Goal: Task Accomplishment & Management: Complete application form

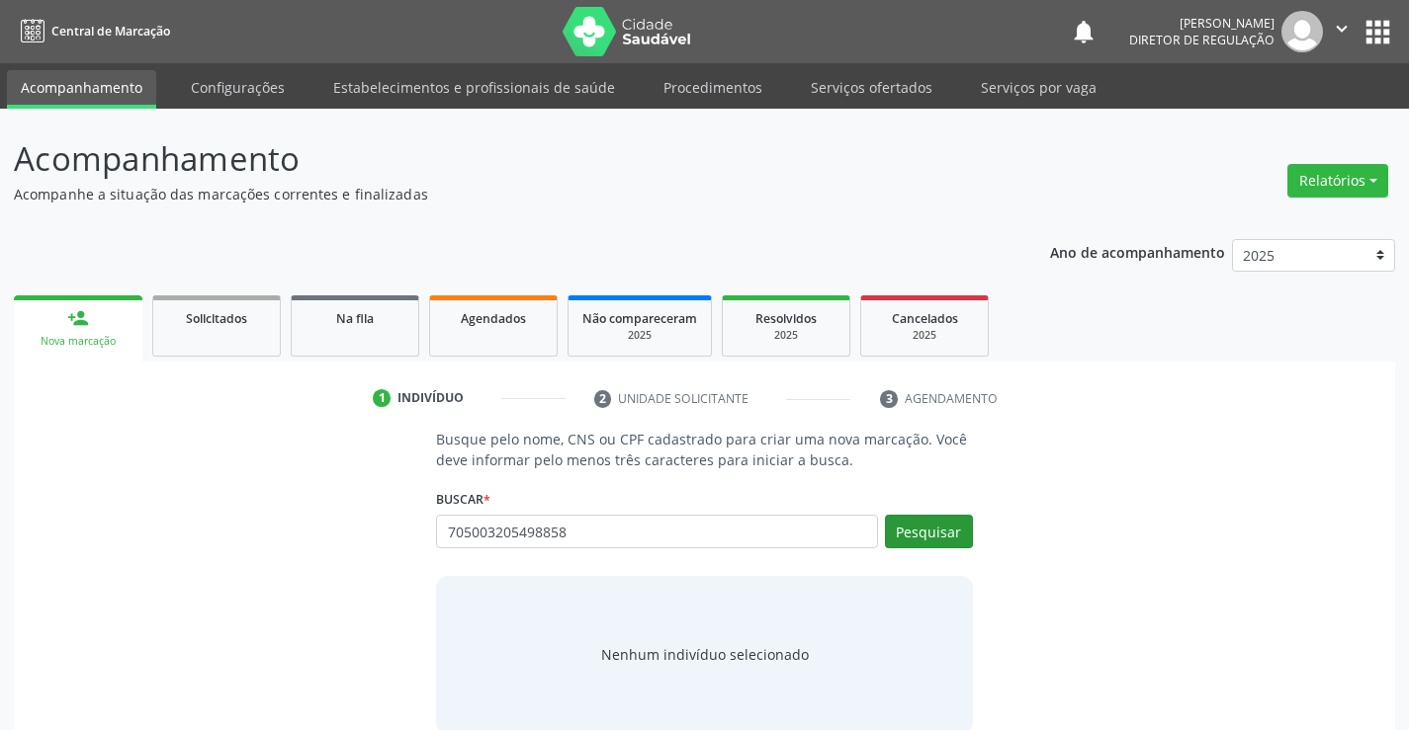
type input "705003205498858"
click at [934, 529] on button "Pesquisar" at bounding box center [929, 532] width 88 height 34
type input "705003205498858"
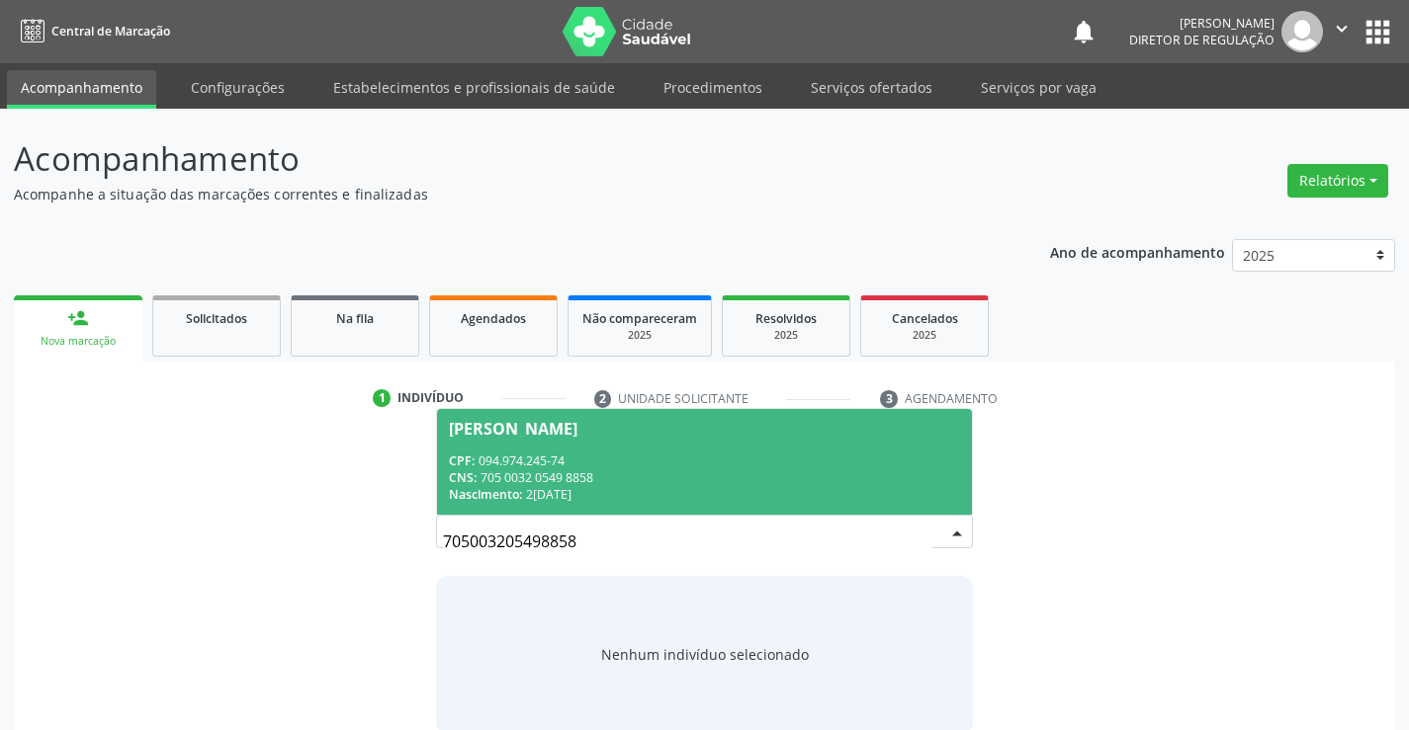
click at [722, 489] on div "Nascimento: 21/11/2003" at bounding box center [704, 494] width 510 height 17
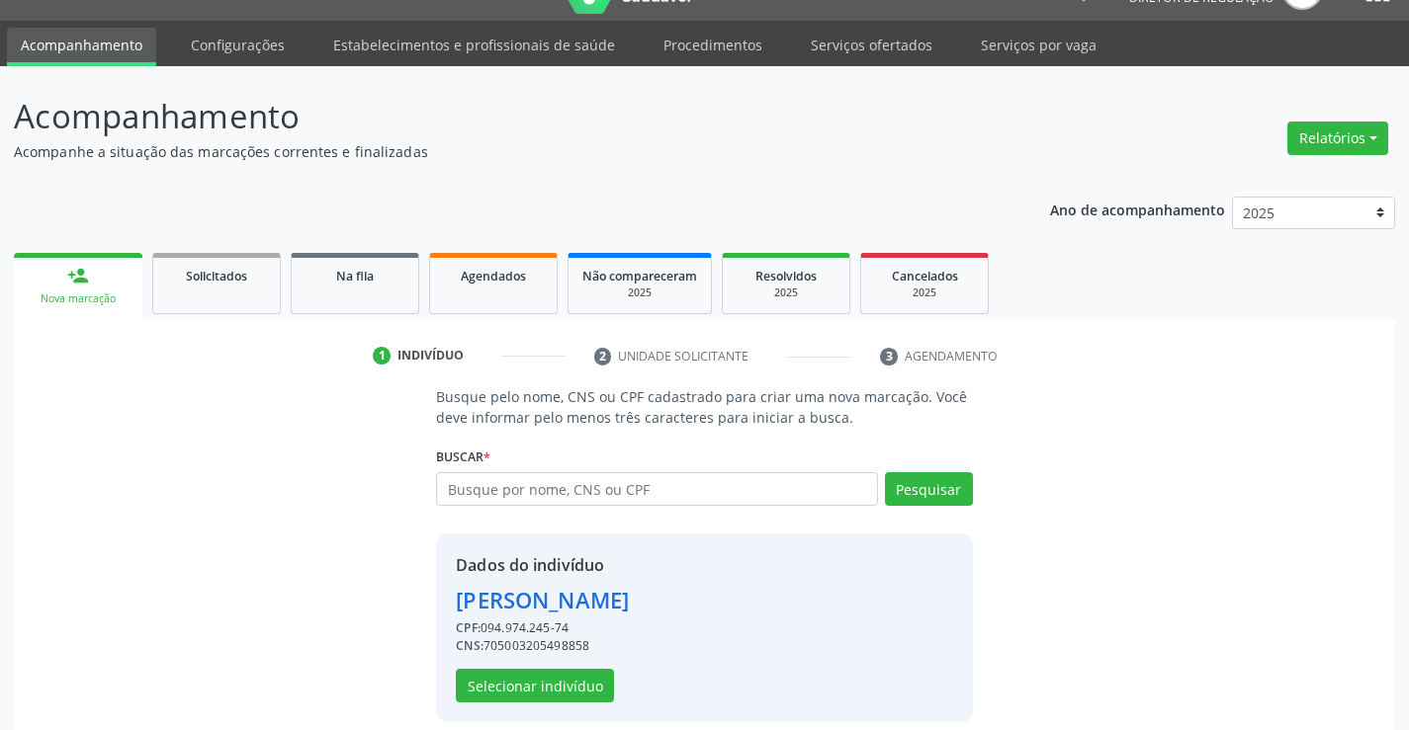
scroll to position [62, 0]
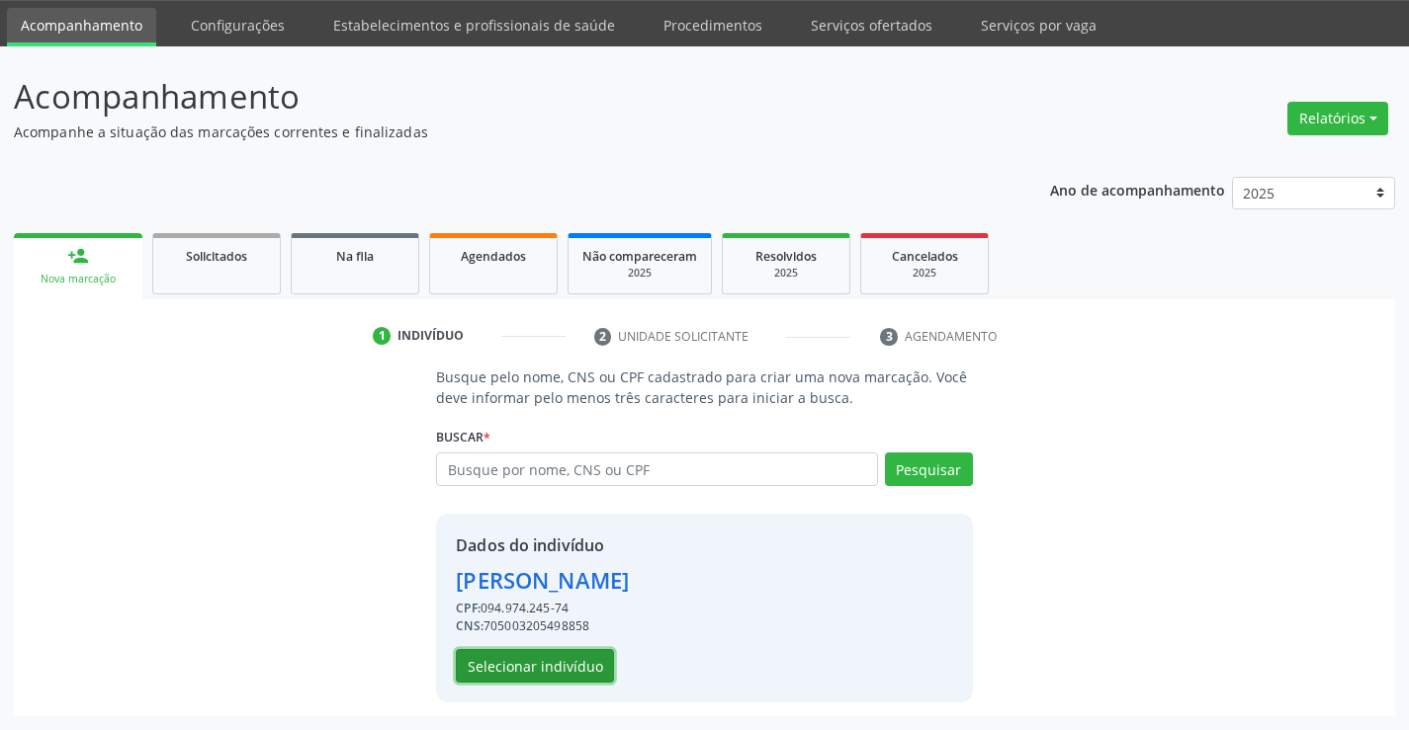
click at [471, 657] on button "Selecionar indivíduo" at bounding box center [535, 666] width 158 height 34
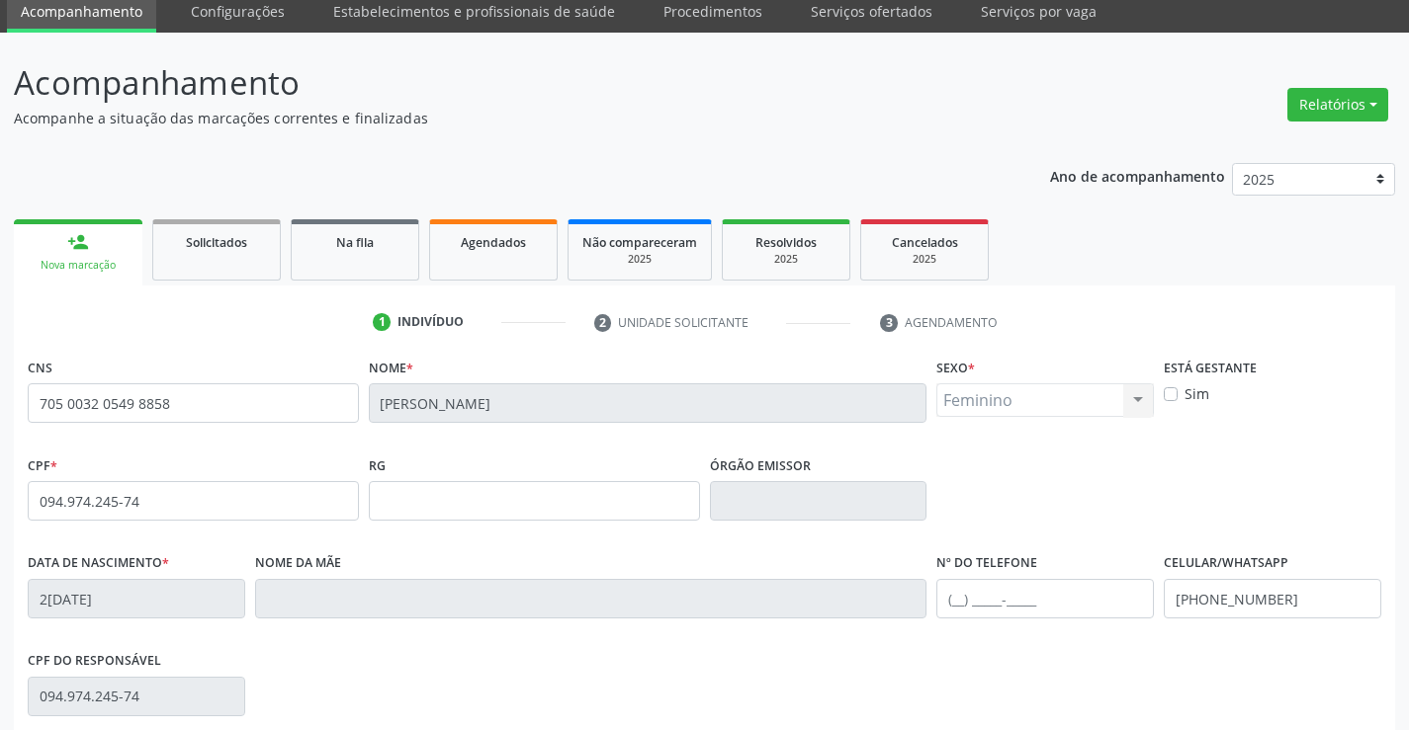
scroll to position [341, 0]
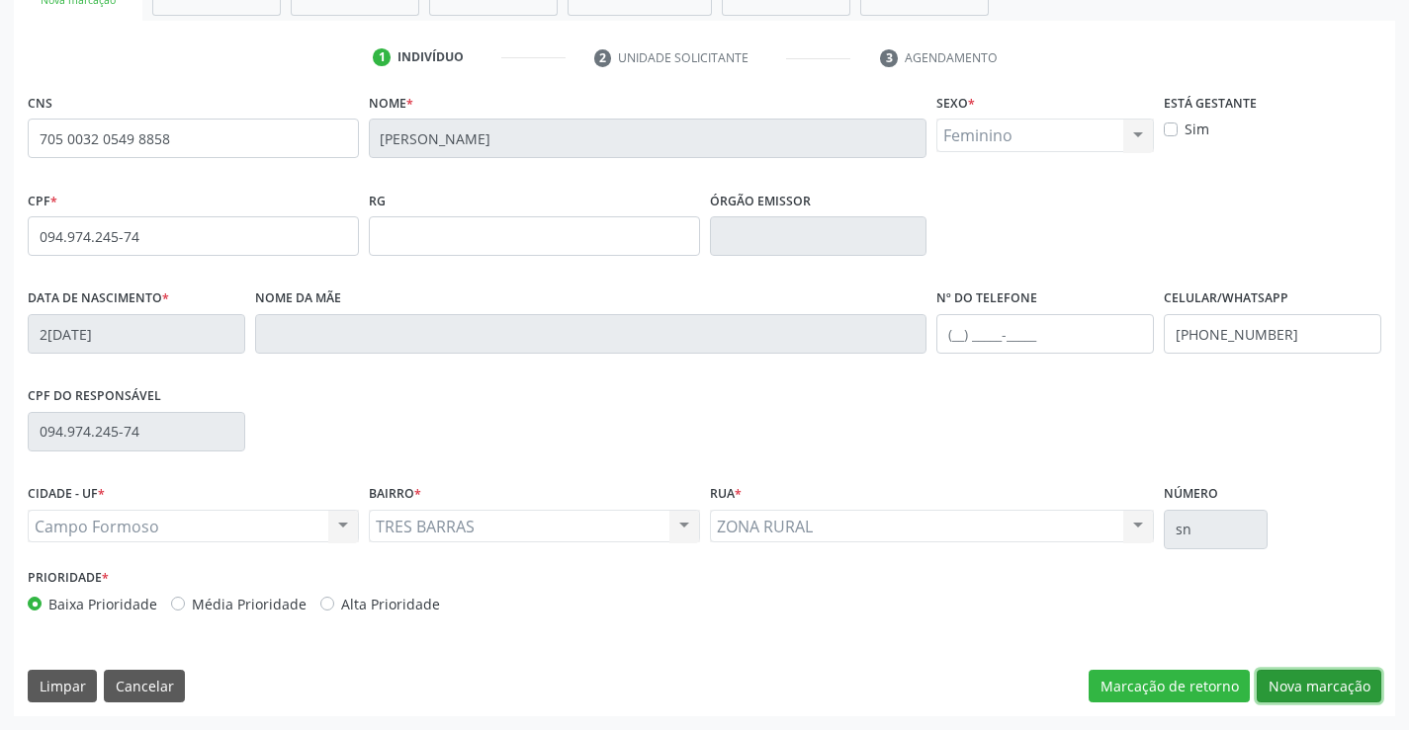
click at [1325, 687] on button "Nova marcação" at bounding box center [1318, 687] width 125 height 34
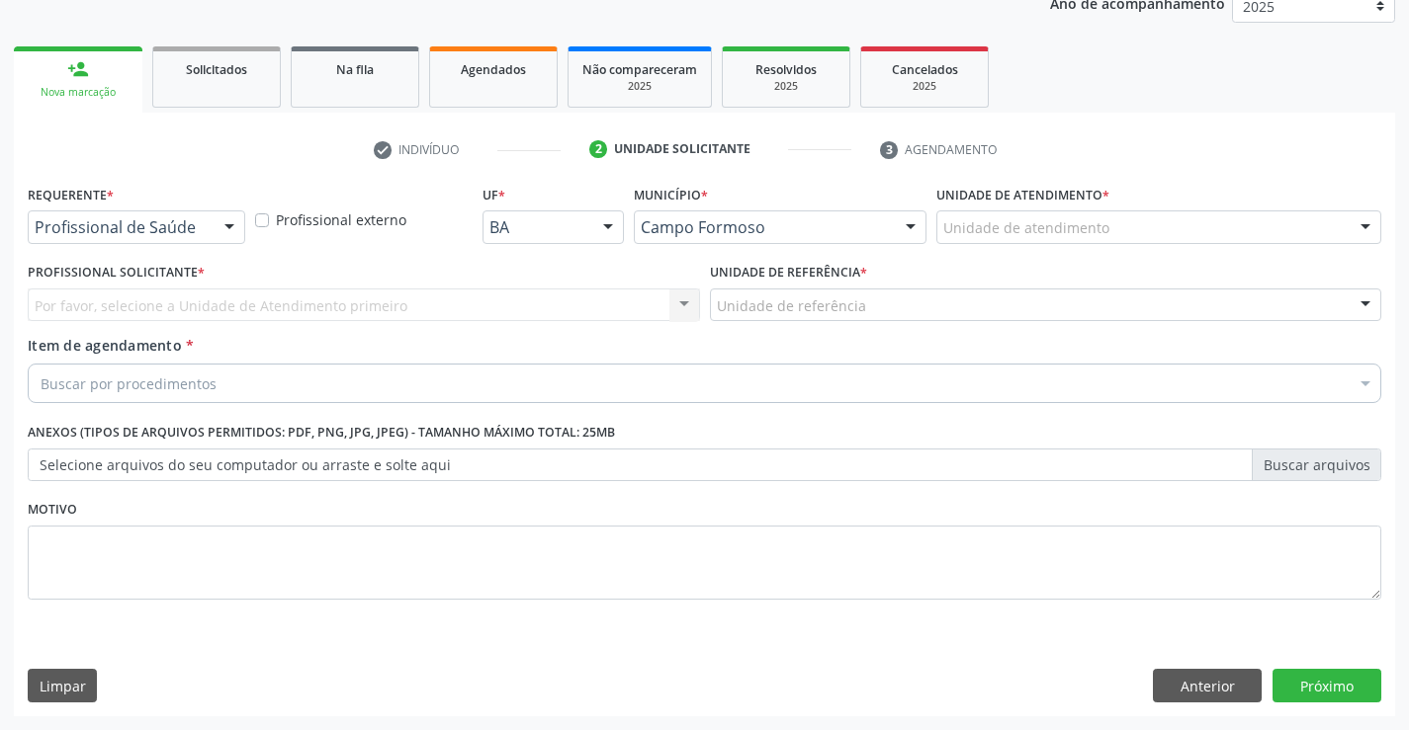
scroll to position [249, 0]
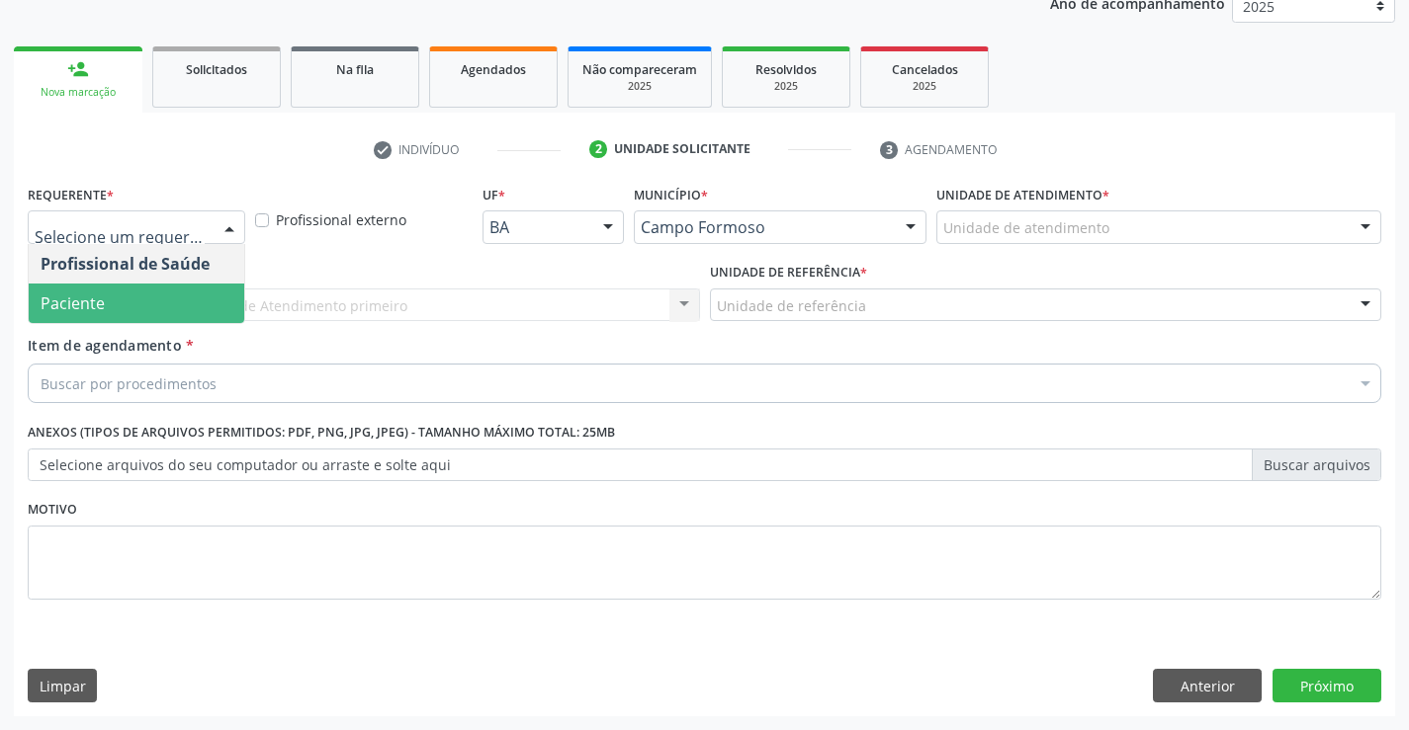
click at [176, 329] on div "Profissional Solicitante * Por favor, selecione a Unidade de Atendimento primei…" at bounding box center [364, 296] width 682 height 77
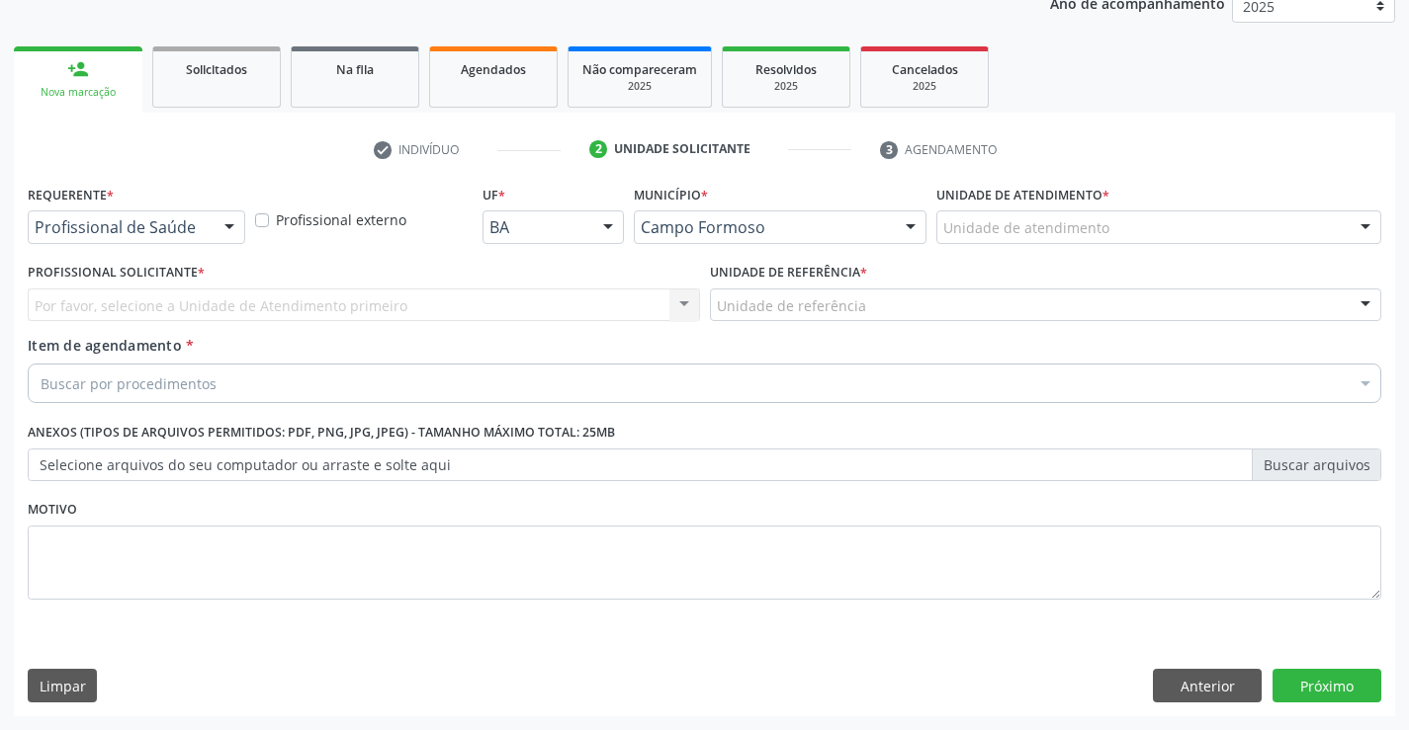
click at [238, 211] on div "Profissional de Saúde" at bounding box center [136, 228] width 217 height 34
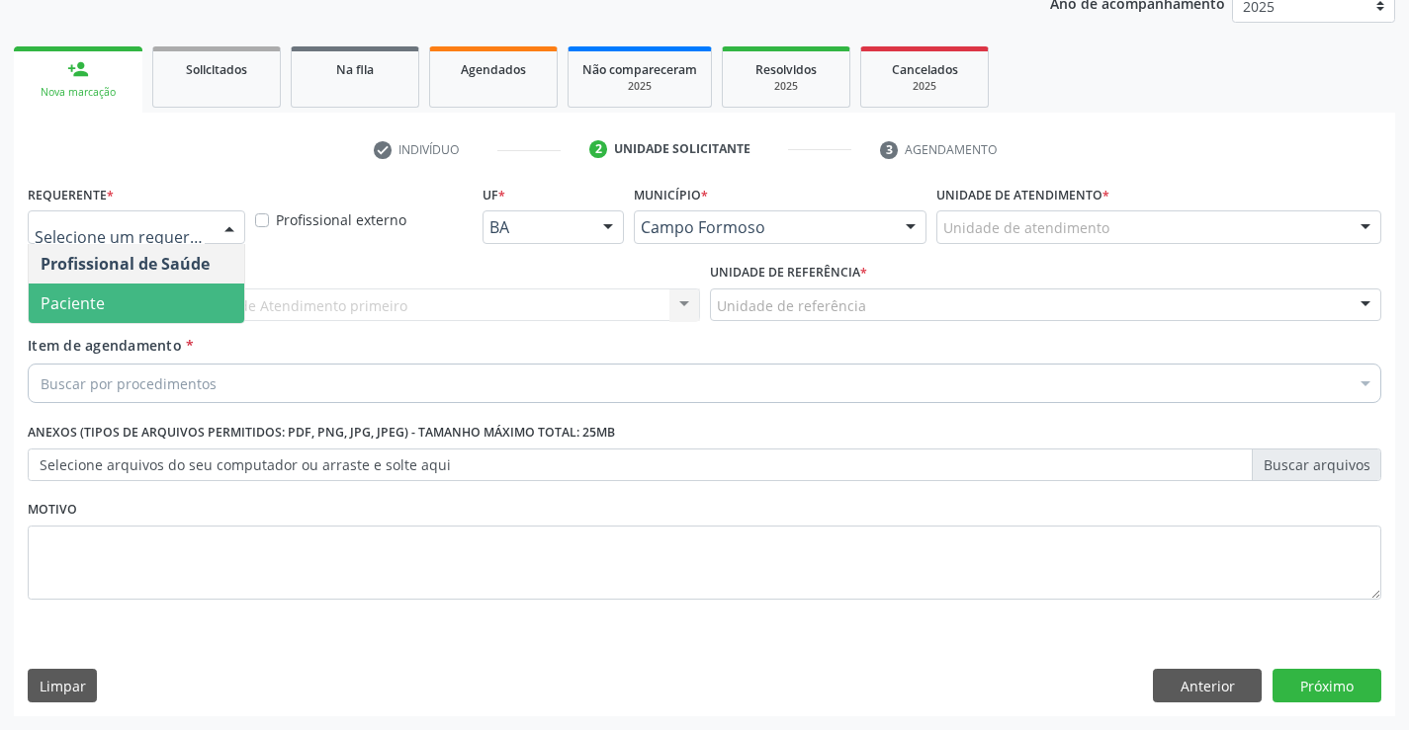
drag, startPoint x: 191, startPoint y: 288, endPoint x: 299, endPoint y: 285, distance: 108.8
click at [192, 288] on span "Paciente" at bounding box center [136, 304] width 215 height 40
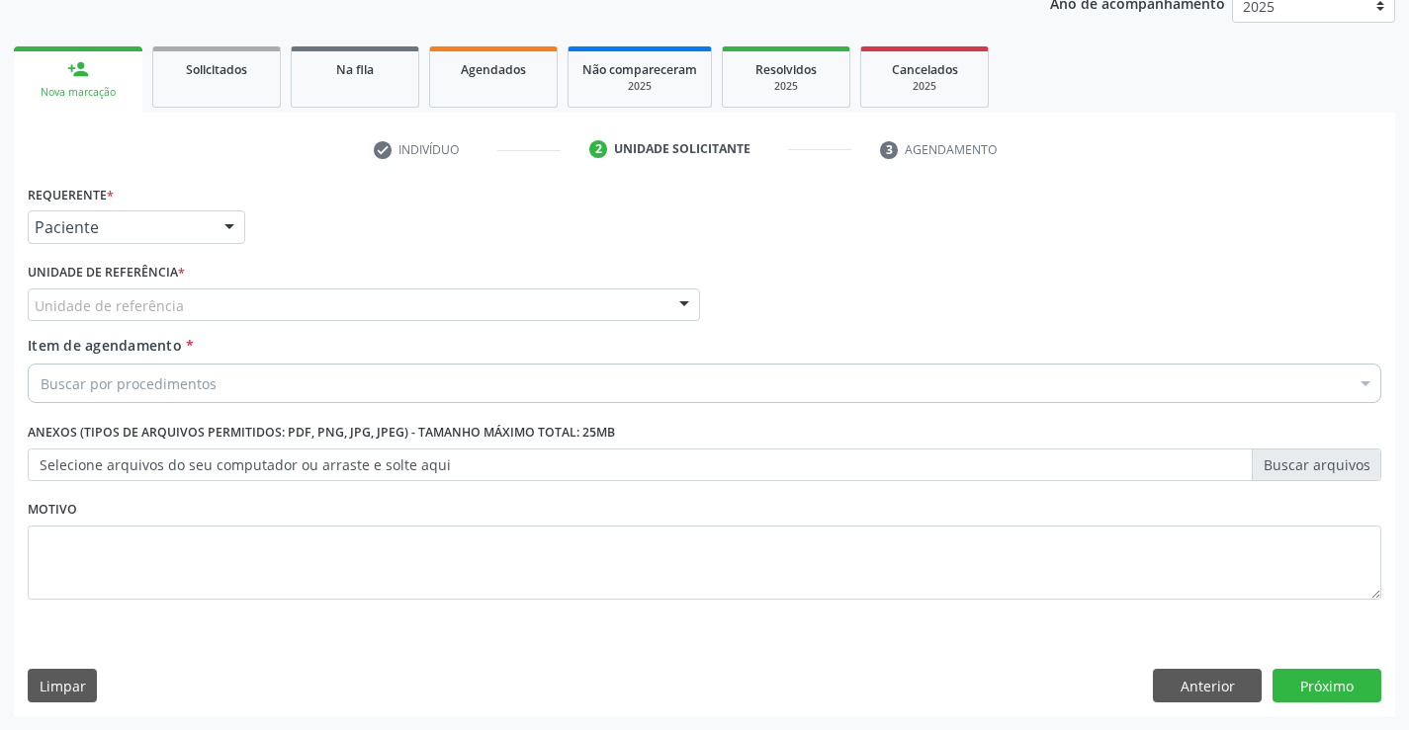
click at [319, 285] on div "Unidade de referência * Unidade de referência Unidade Basica de Saude da Famili…" at bounding box center [364, 289] width 672 height 63
click at [350, 309] on div "Unidade de referência" at bounding box center [364, 306] width 672 height 34
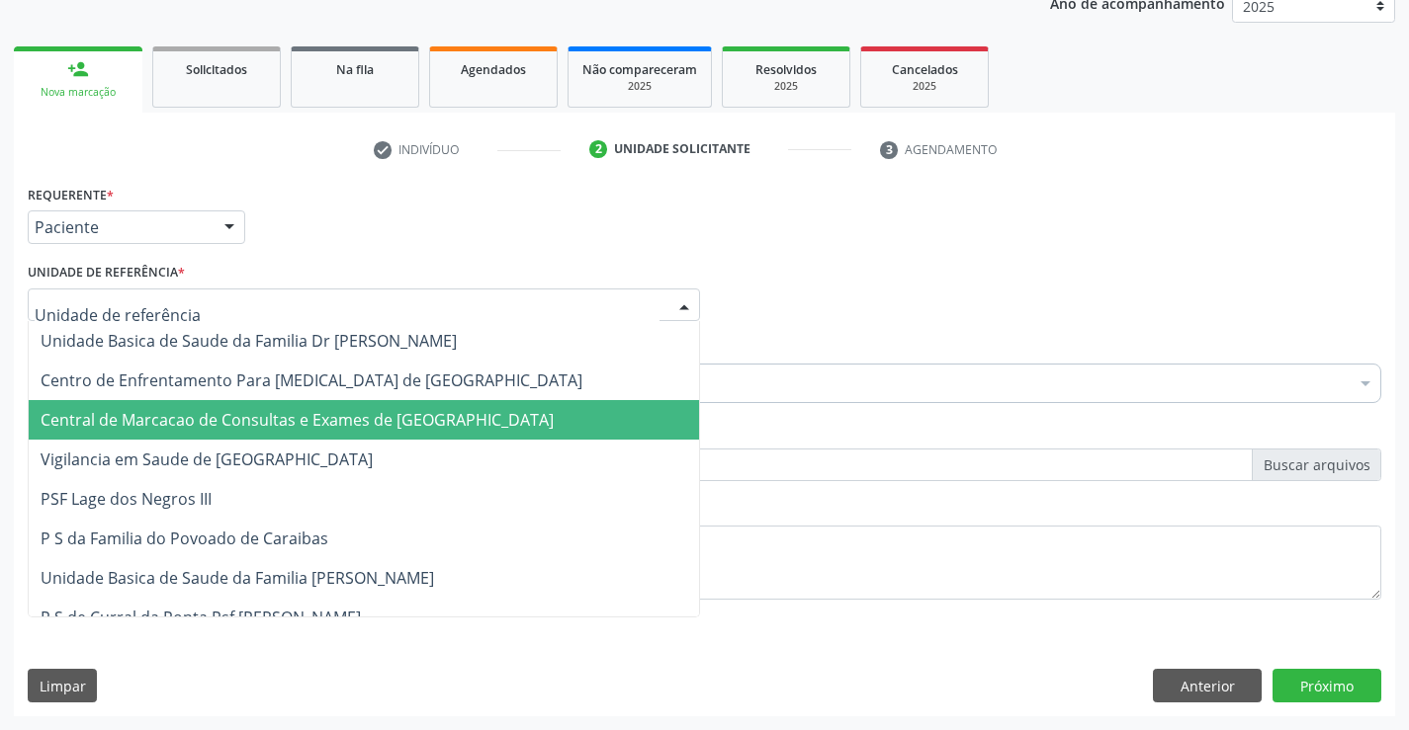
click at [377, 406] on span "Central de Marcacao de Consultas e Exames de [GEOGRAPHIC_DATA]" at bounding box center [364, 420] width 670 height 40
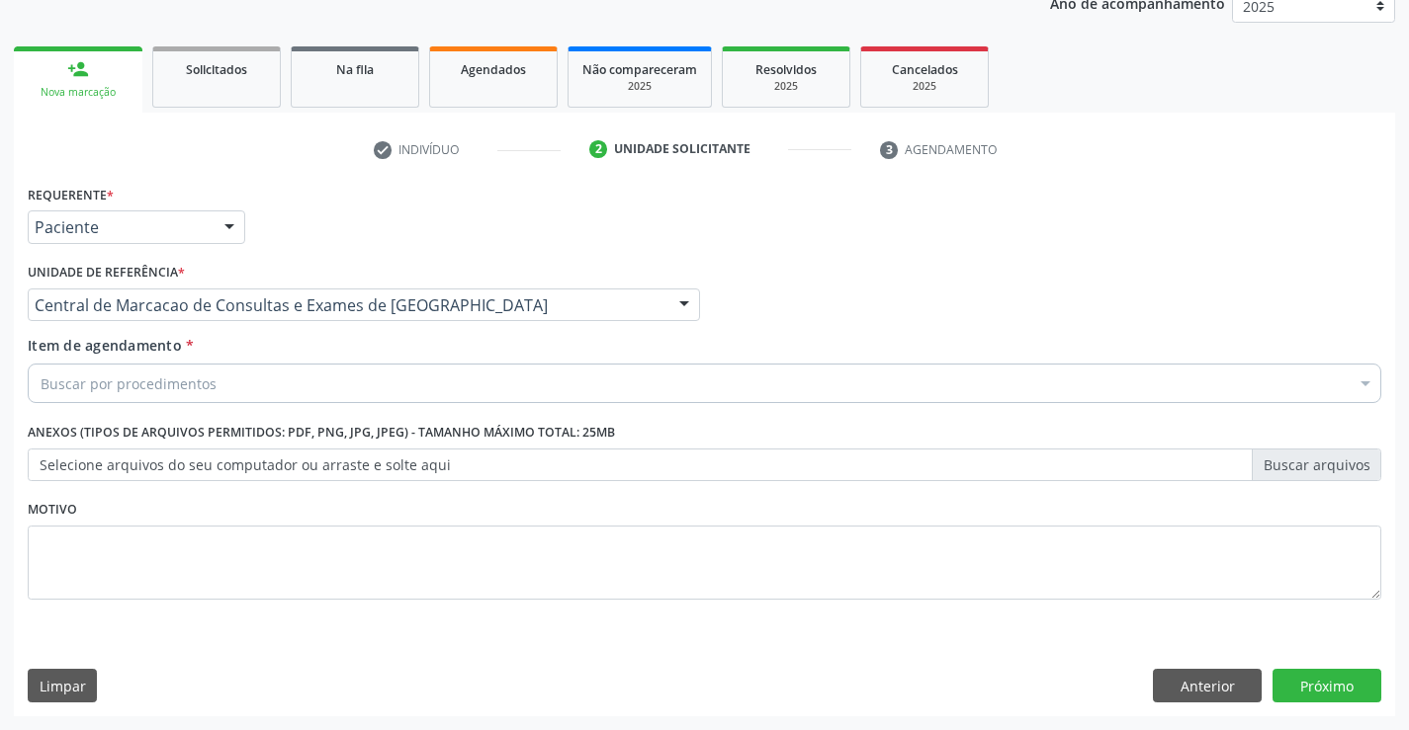
click at [417, 387] on div "Buscar por procedimentos" at bounding box center [704, 384] width 1353 height 40
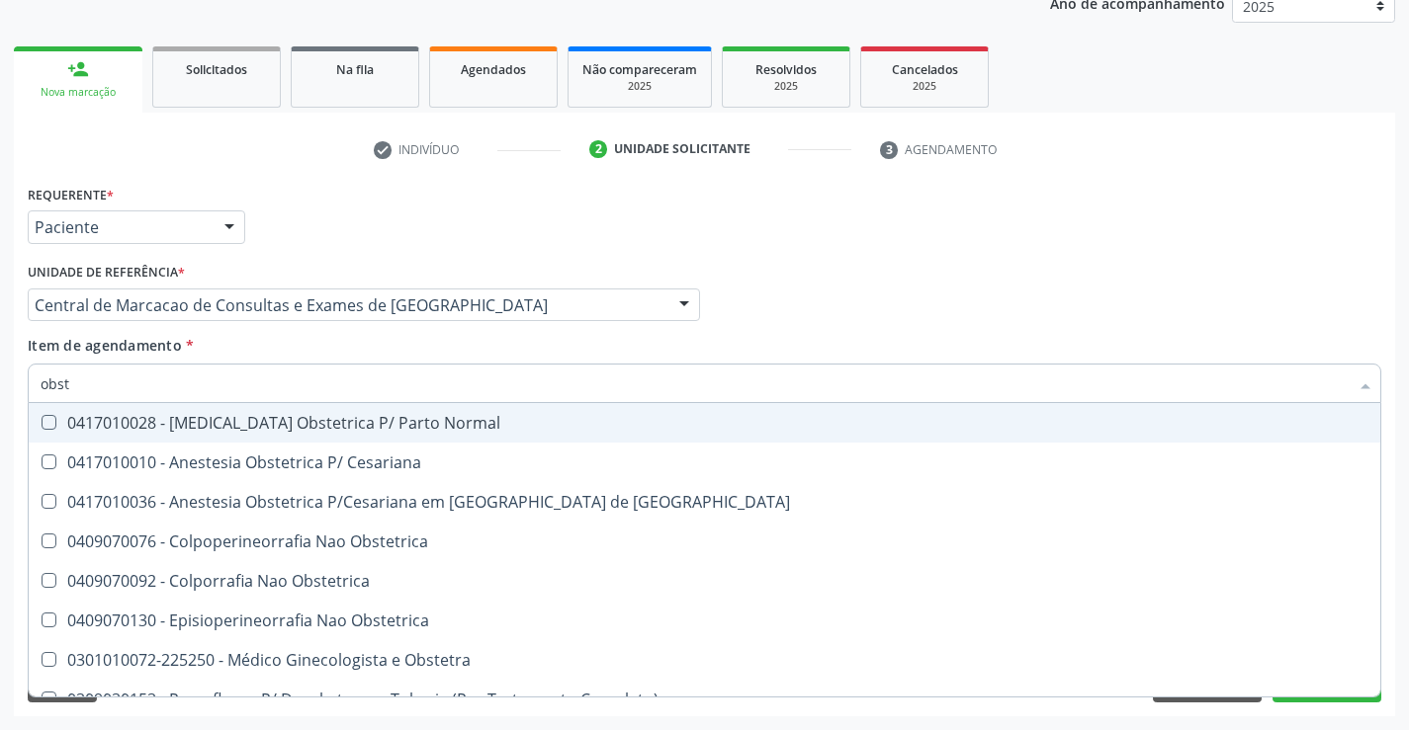
type input "obste"
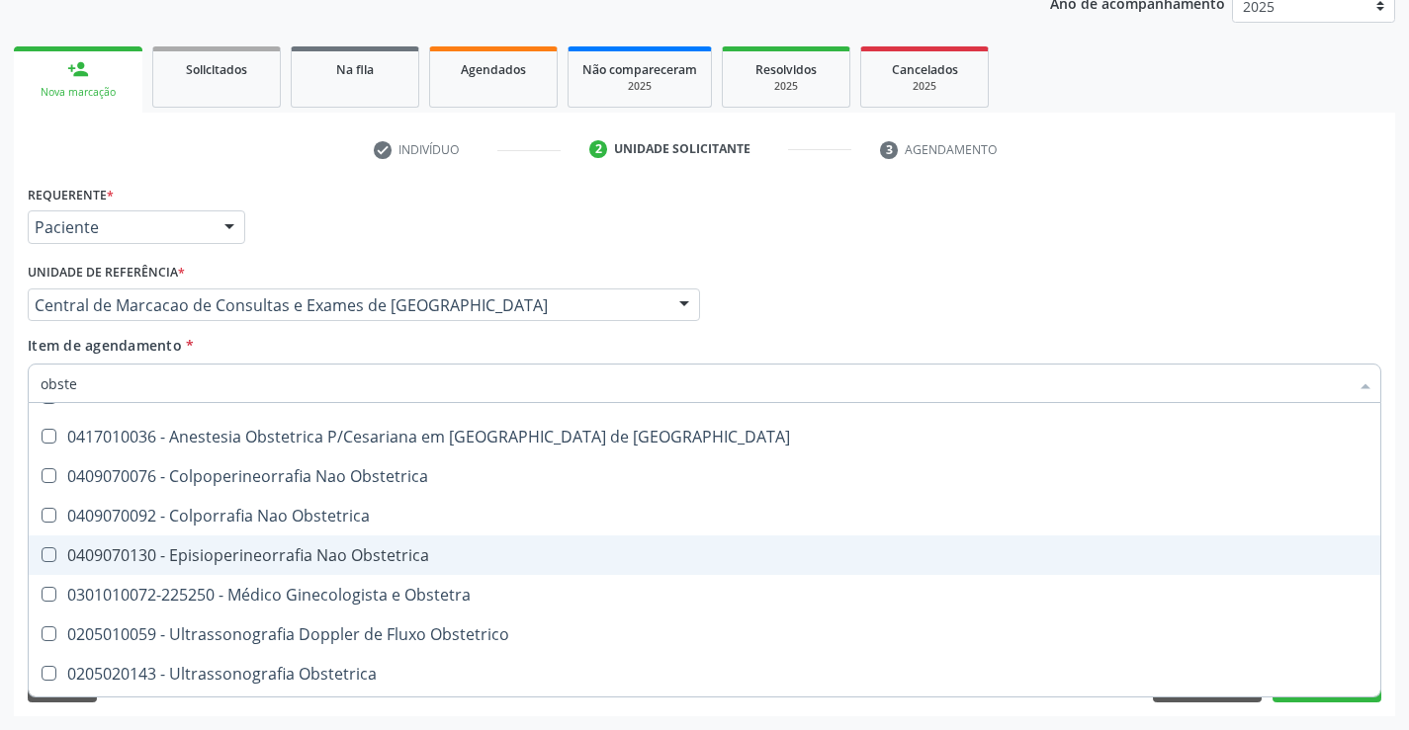
scroll to position [99, 0]
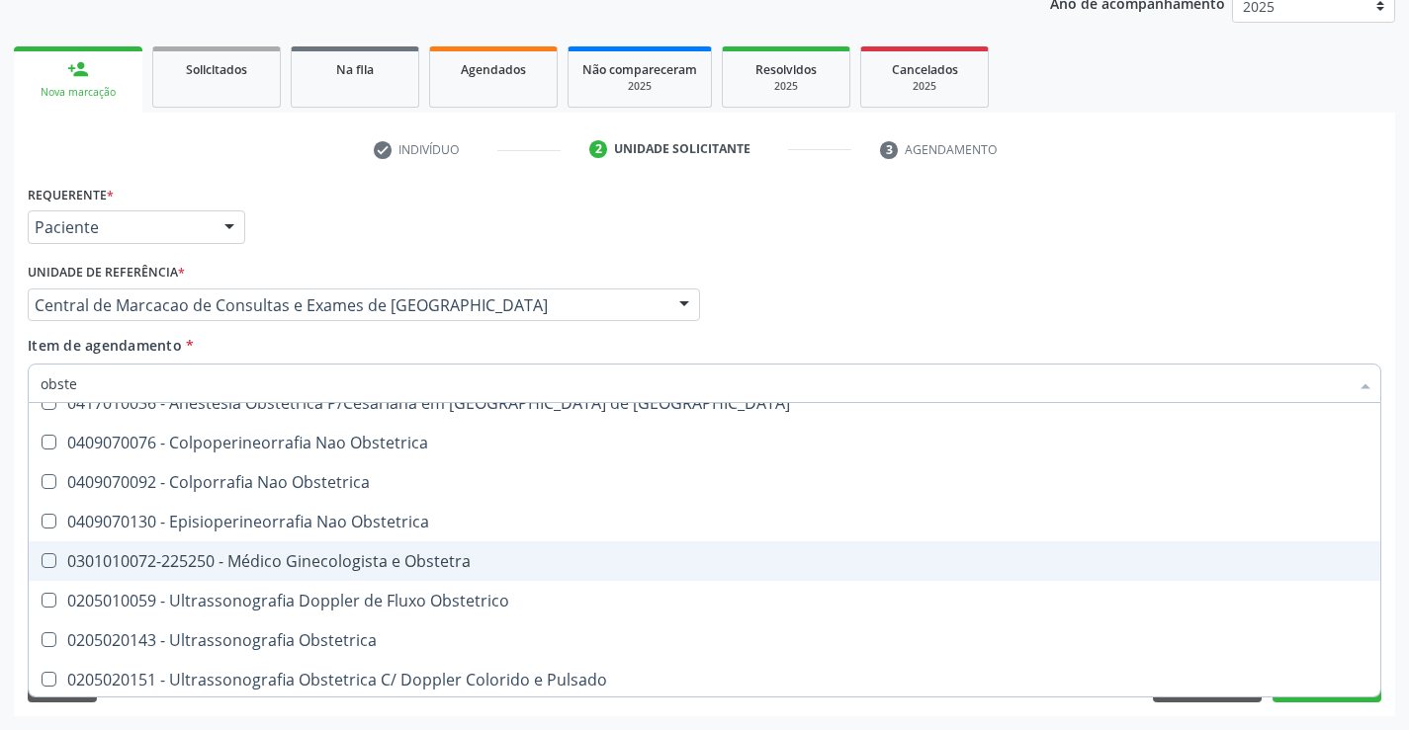
click at [409, 569] on div "0301010072-225250 - Médico Ginecologista e Obstetra" at bounding box center [704, 562] width 1327 height 16
checkbox Obstetra "true"
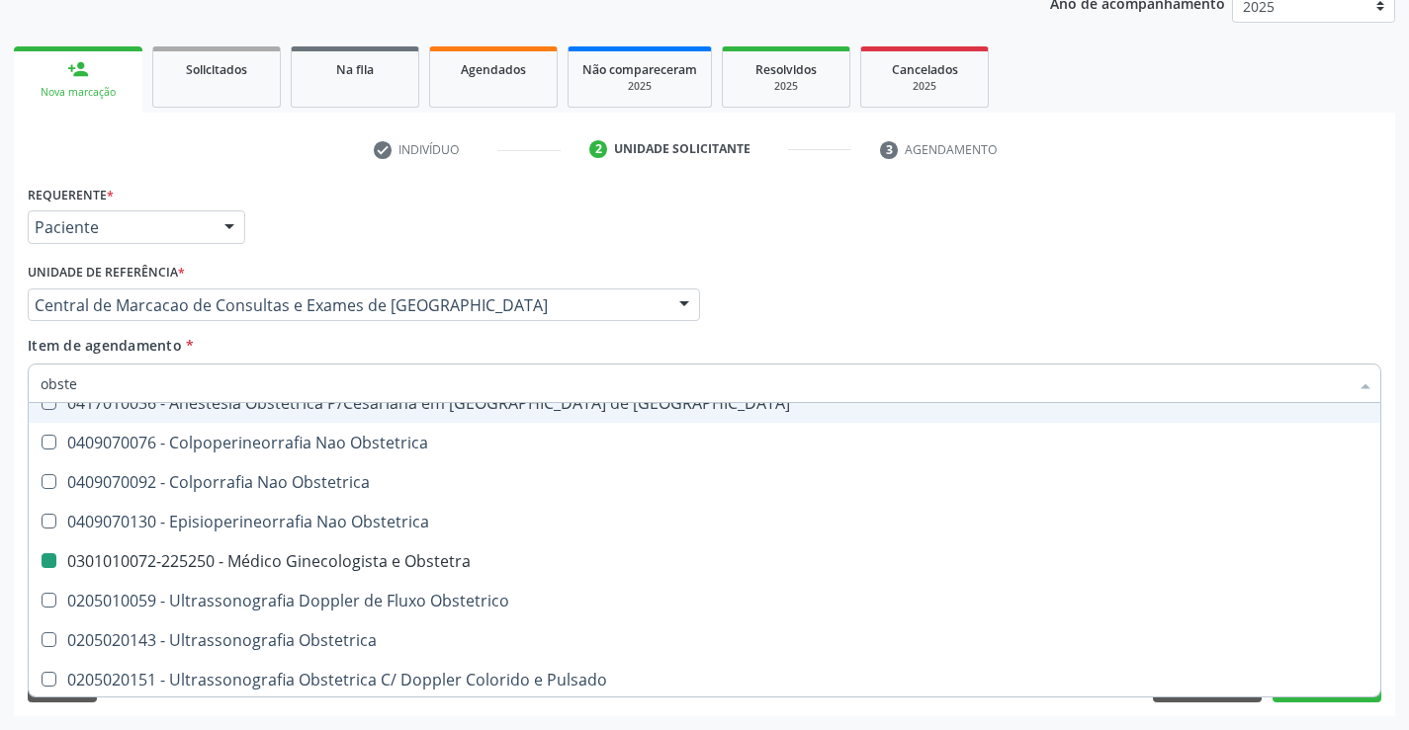
click at [925, 308] on div "Profissional Solicitante Por favor, selecione a Unidade de Atendimento primeiro…" at bounding box center [704, 296] width 1363 height 77
checkbox Cesariana "true"
checkbox Obstetra "false"
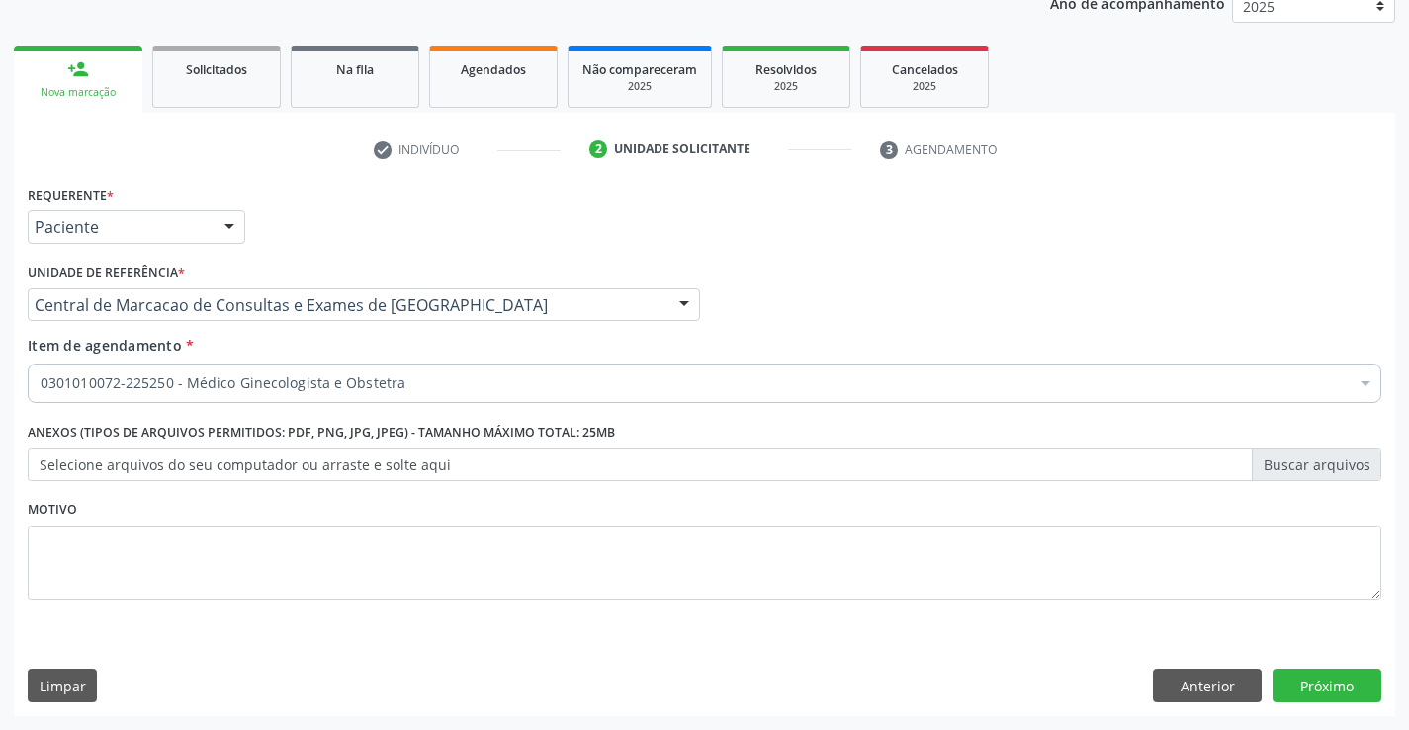
scroll to position [0, 0]
click at [1288, 681] on button "Próximo" at bounding box center [1326, 686] width 109 height 34
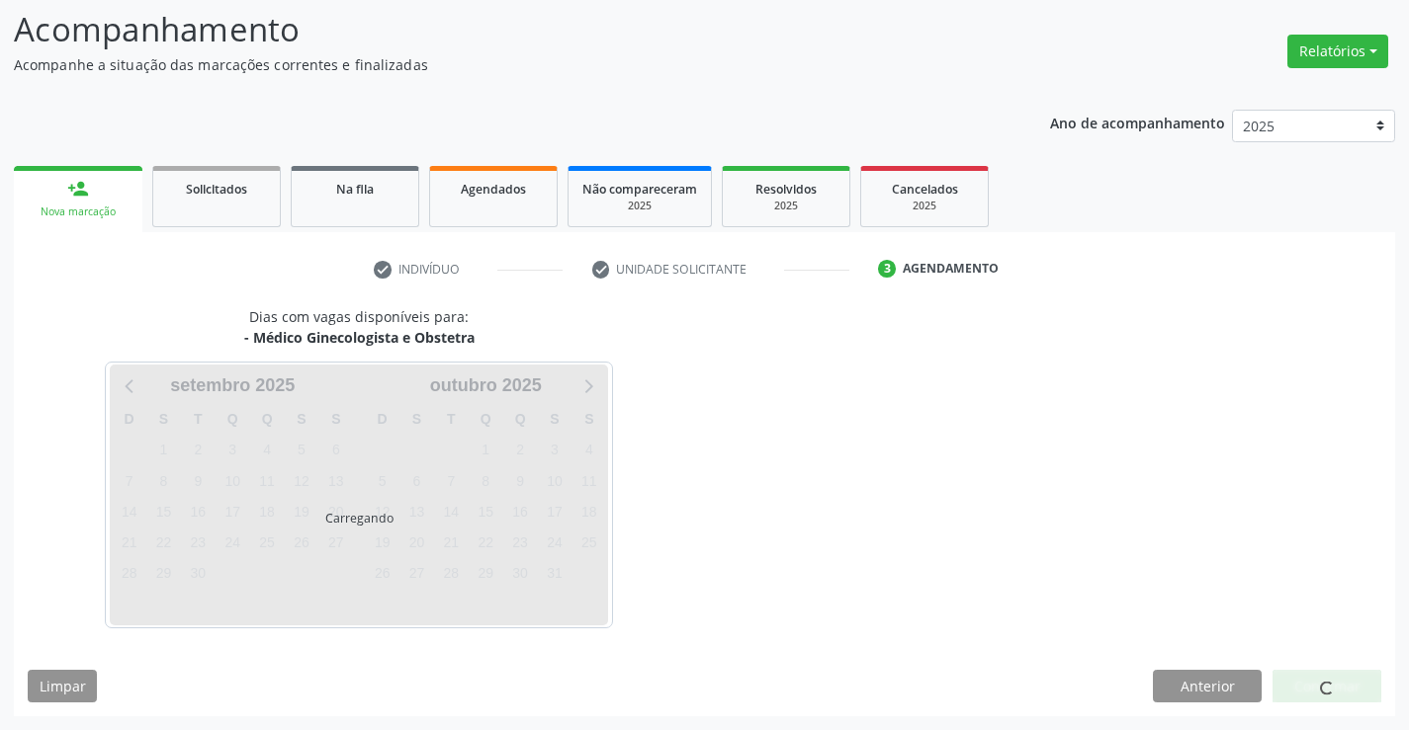
scroll to position [129, 0]
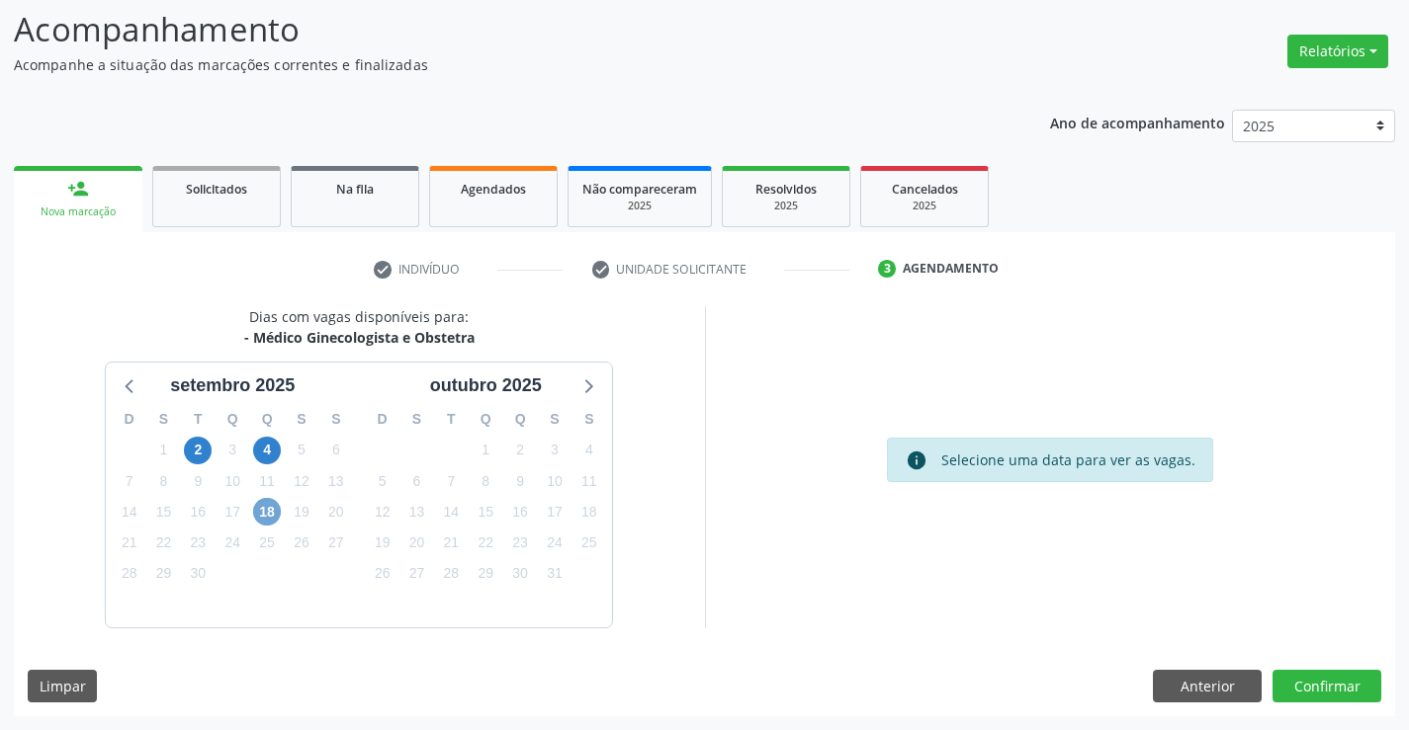
click at [263, 515] on span "18" at bounding box center [267, 512] width 28 height 28
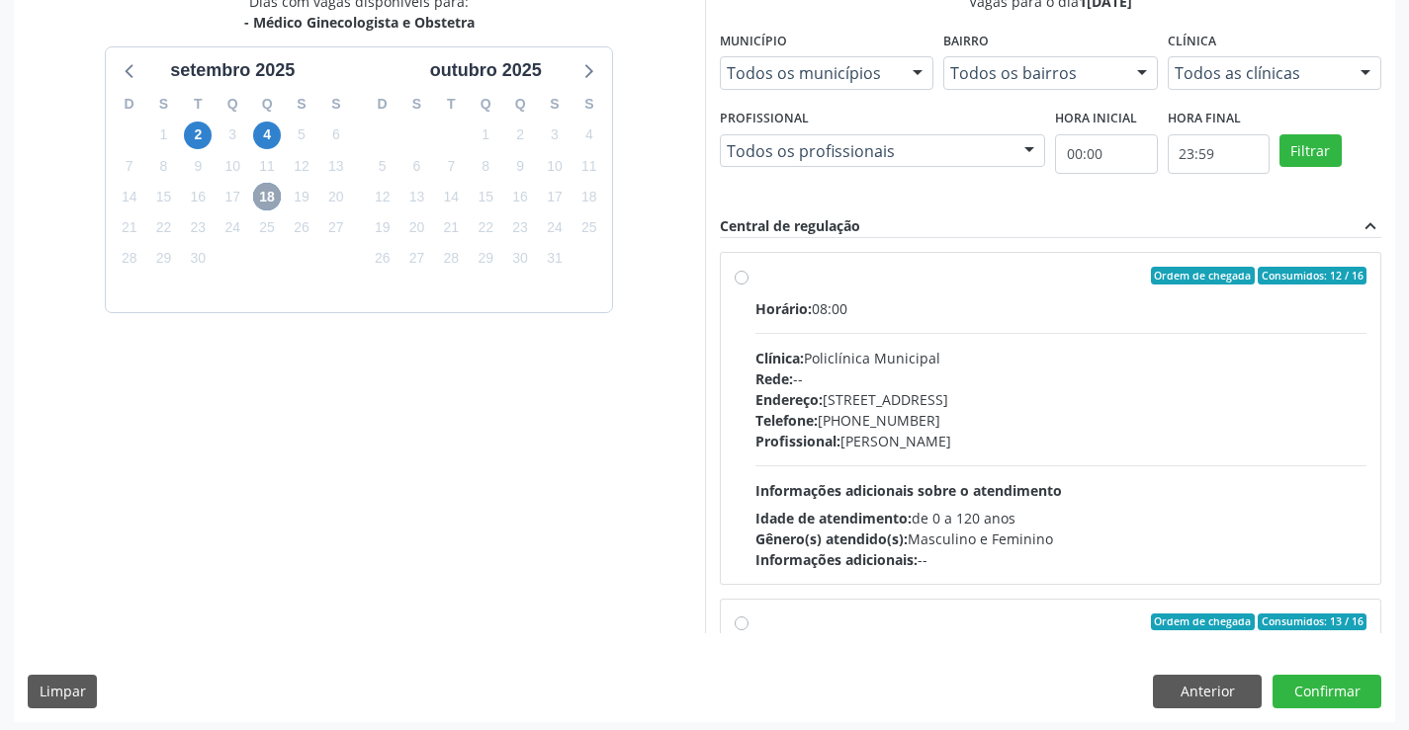
scroll to position [451, 0]
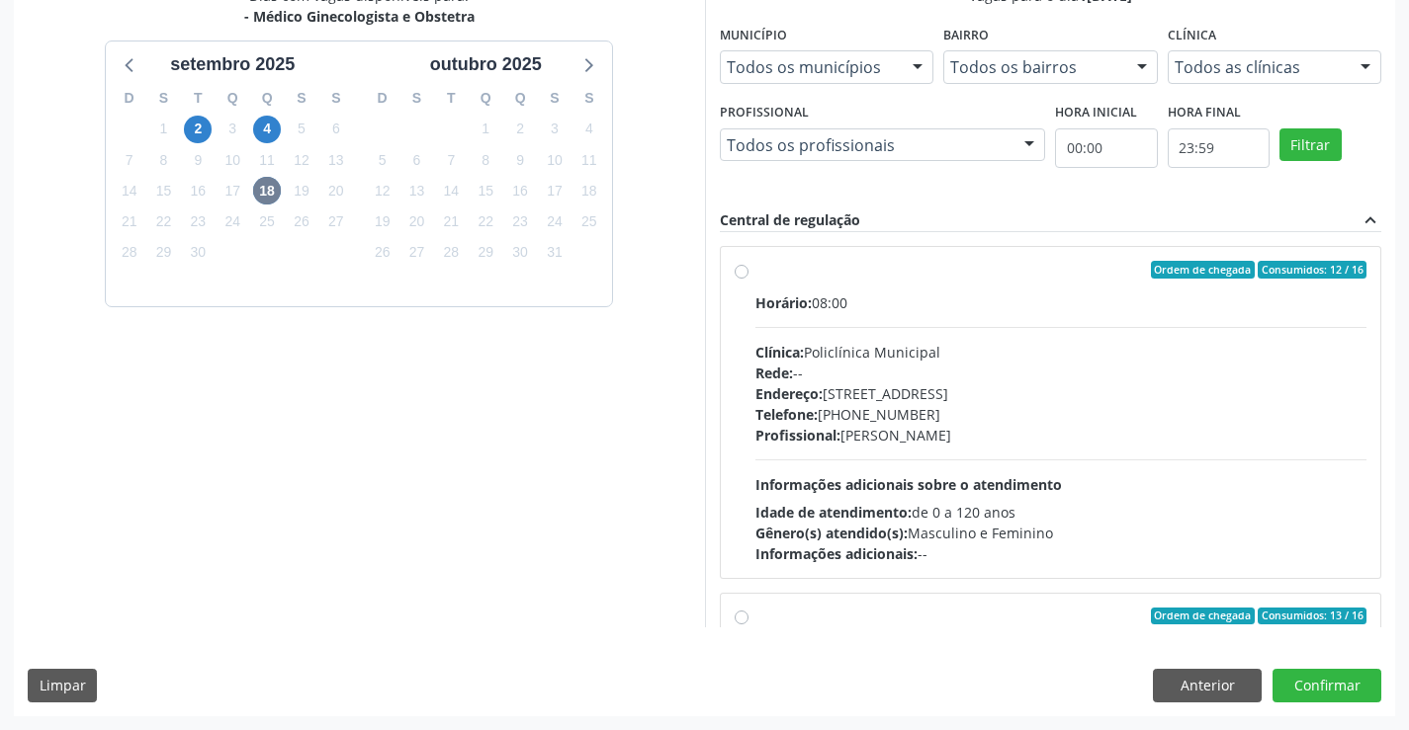
click at [1033, 330] on div "Horário: 08:00 Clínica: Policlínica Municipal Rede: -- Endereço: Predio, nº 386…" at bounding box center [1061, 429] width 612 height 272
click at [748, 279] on input "Ordem de chegada Consumidos: 12 / 16 Horário: 08:00 Clínica: Policlínica Munici…" at bounding box center [741, 270] width 14 height 18
radio input "true"
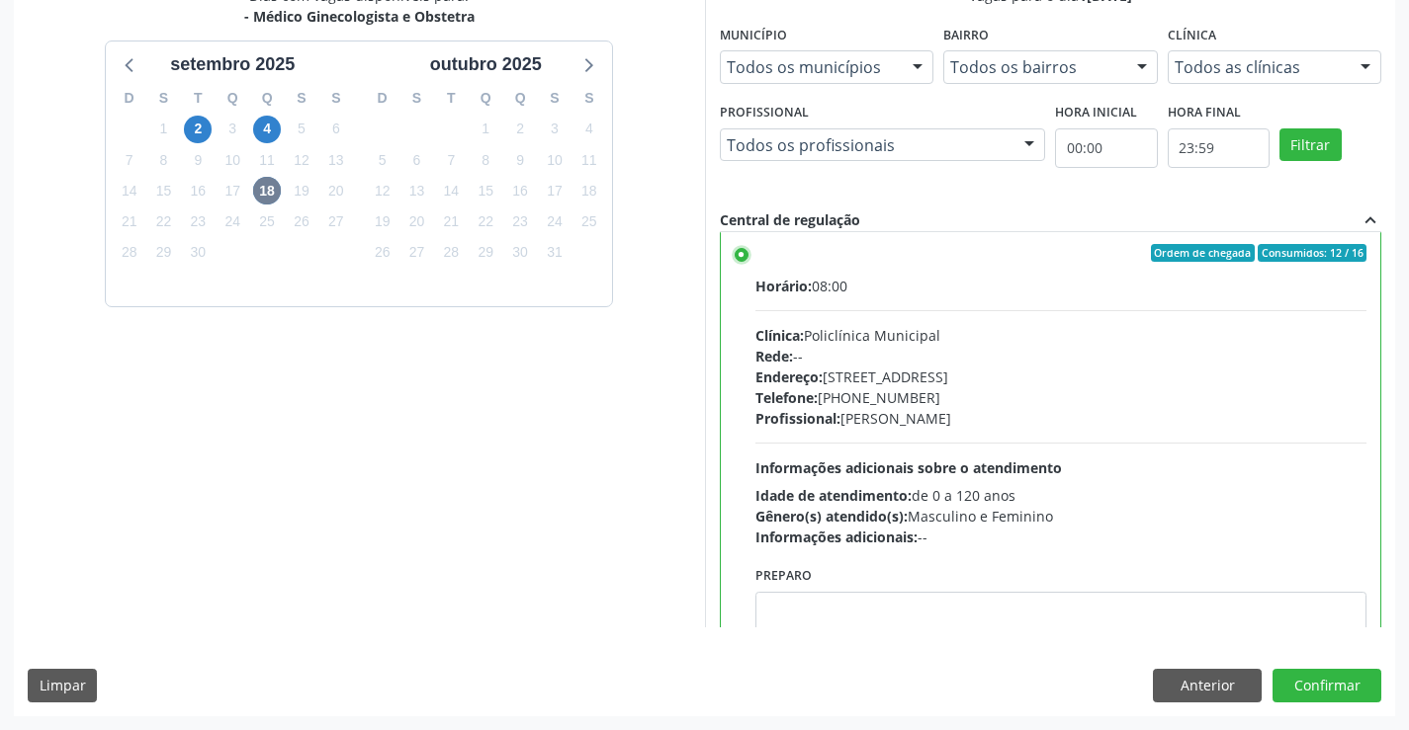
scroll to position [0, 0]
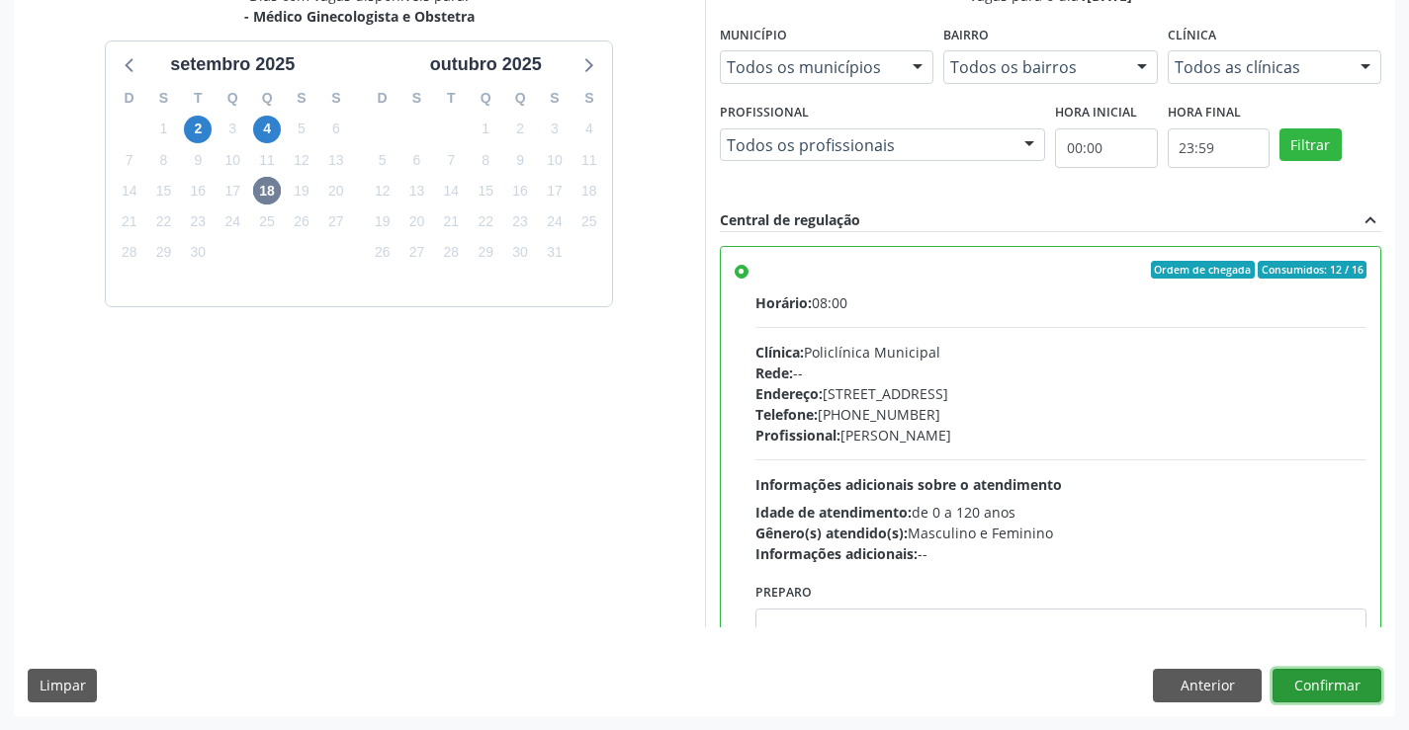
click at [1328, 677] on button "Confirmar" at bounding box center [1326, 686] width 109 height 34
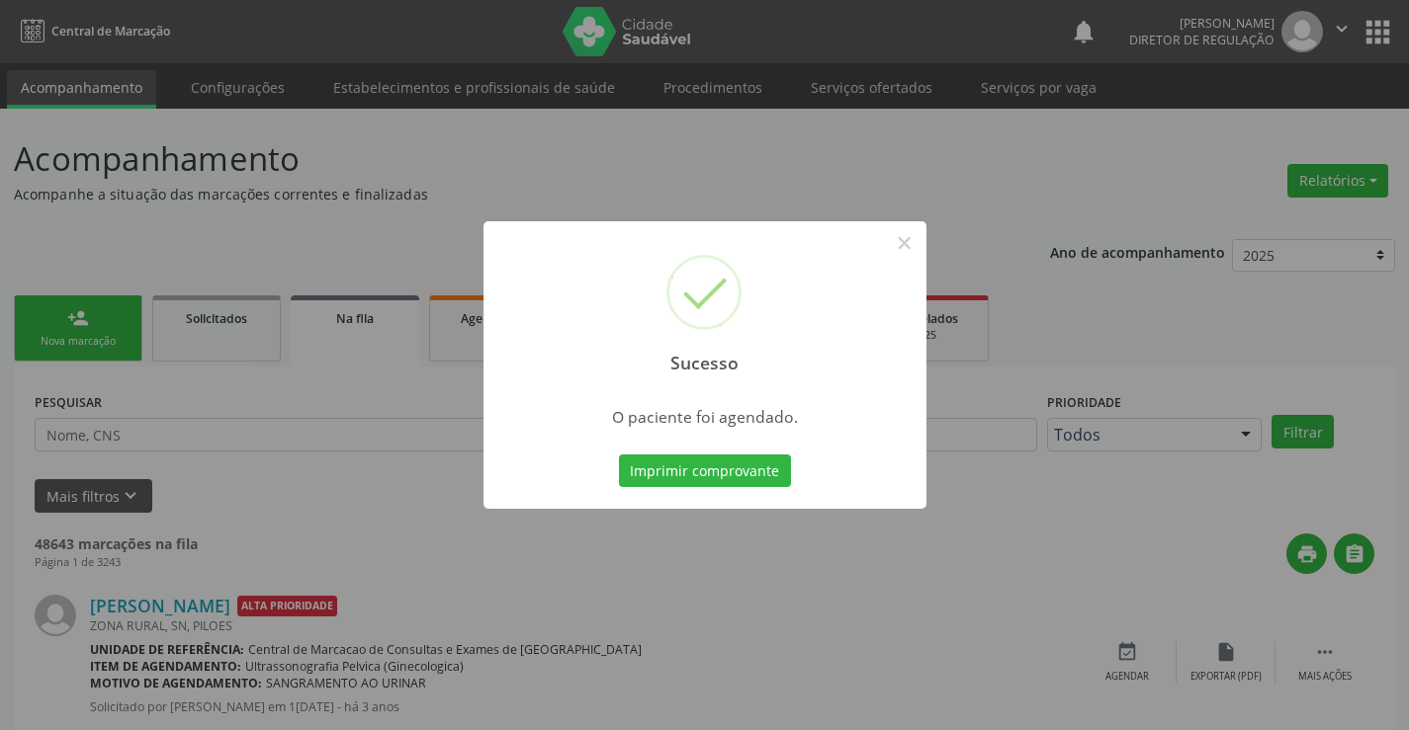
click at [619, 455] on button "Imprimir comprovante" at bounding box center [705, 472] width 172 height 34
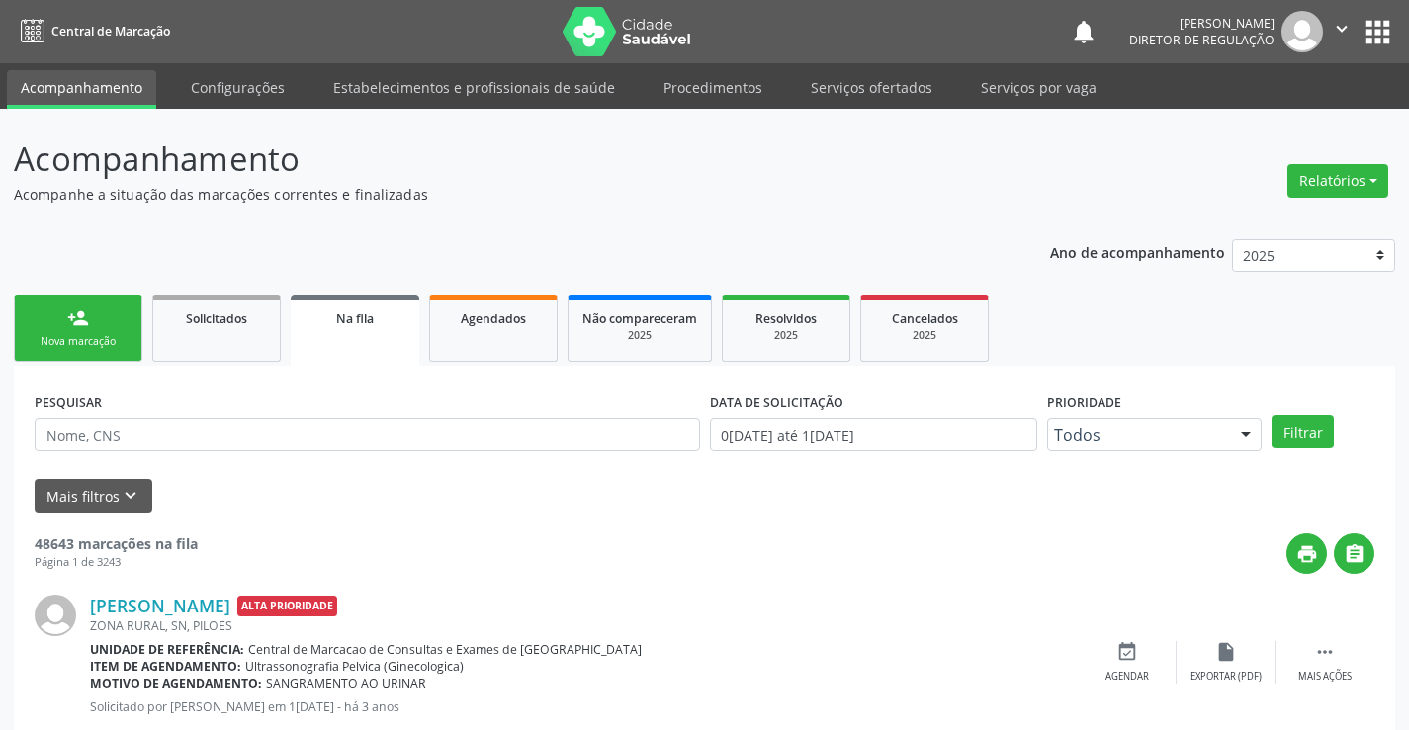
click at [109, 352] on link "person_add Nova marcação" at bounding box center [78, 329] width 128 height 66
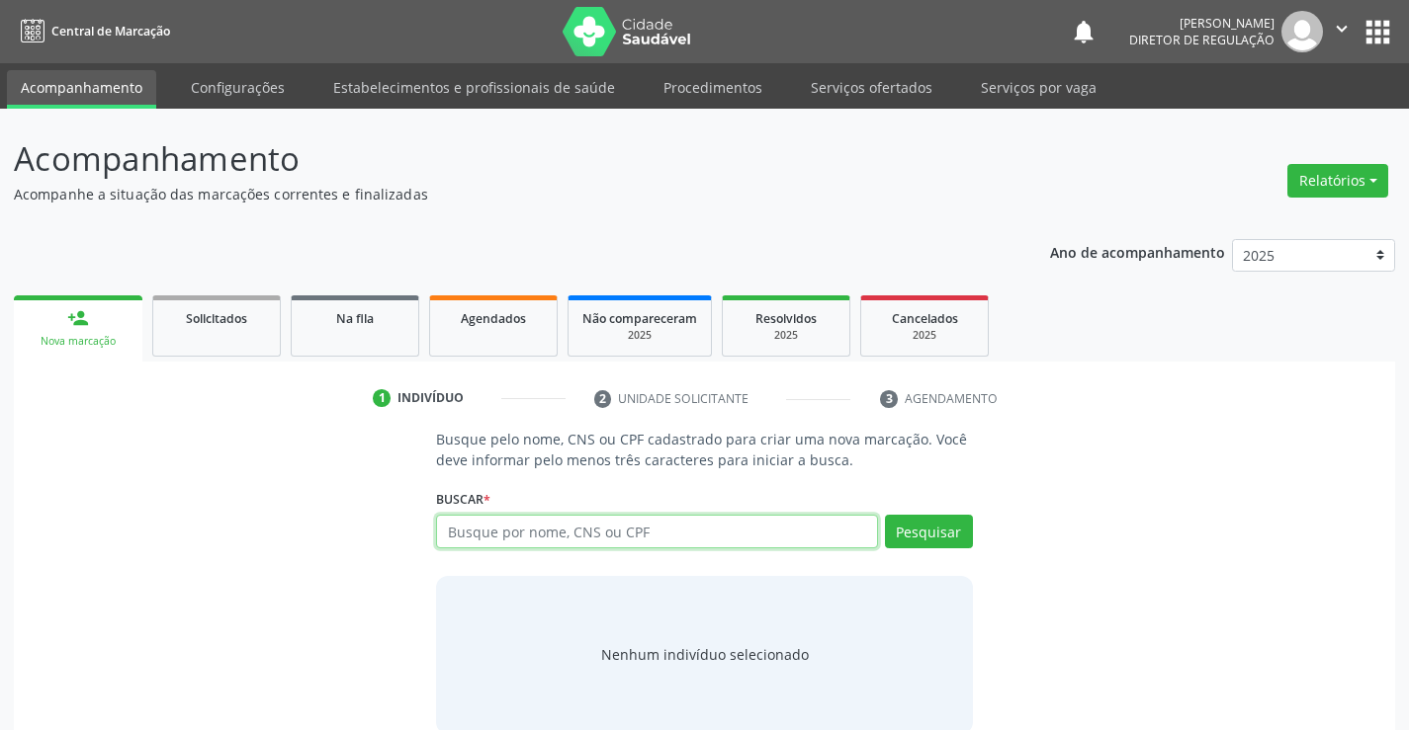
click at [575, 546] on input "text" at bounding box center [656, 532] width 441 height 34
type input "a"
type input "703407332843000"
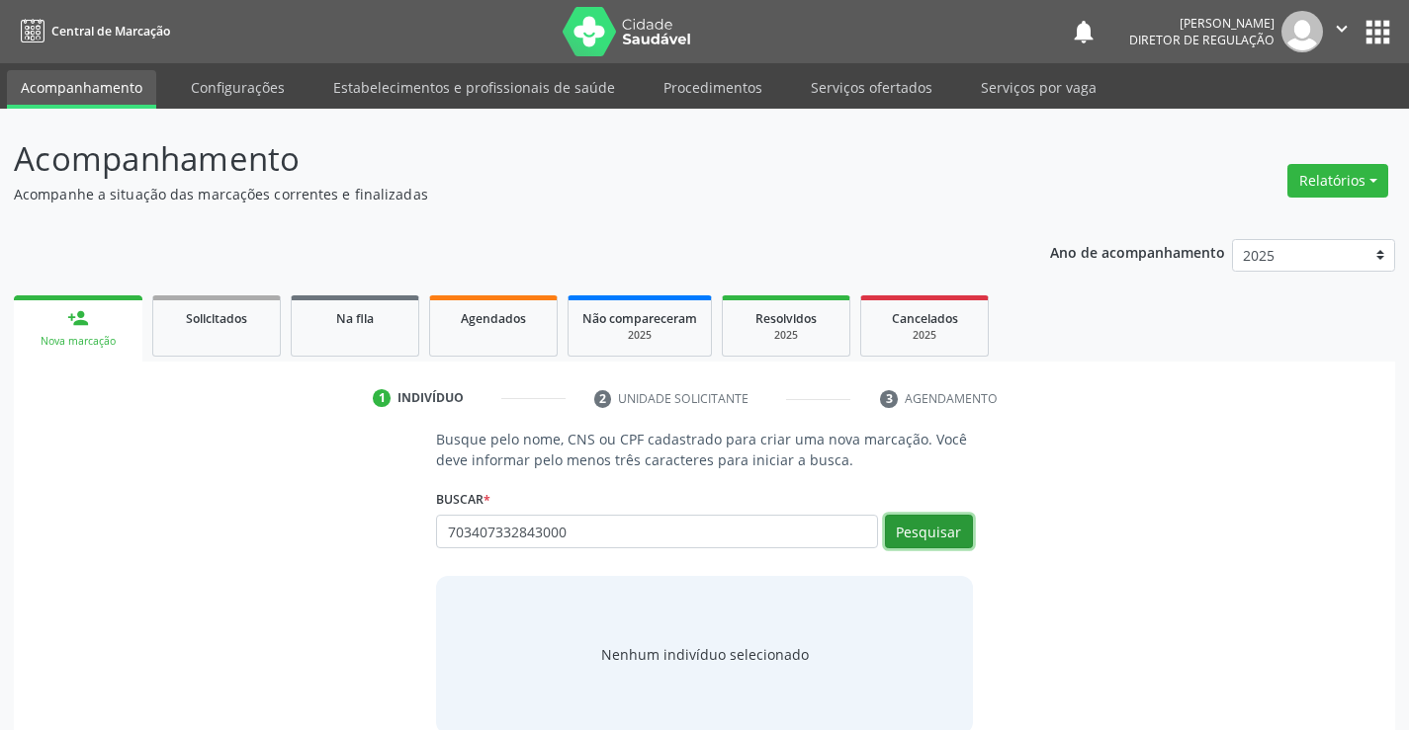
drag, startPoint x: 941, startPoint y: 541, endPoint x: 892, endPoint y: 573, distance: 59.2
click at [938, 547] on button "Pesquisar" at bounding box center [929, 532] width 88 height 34
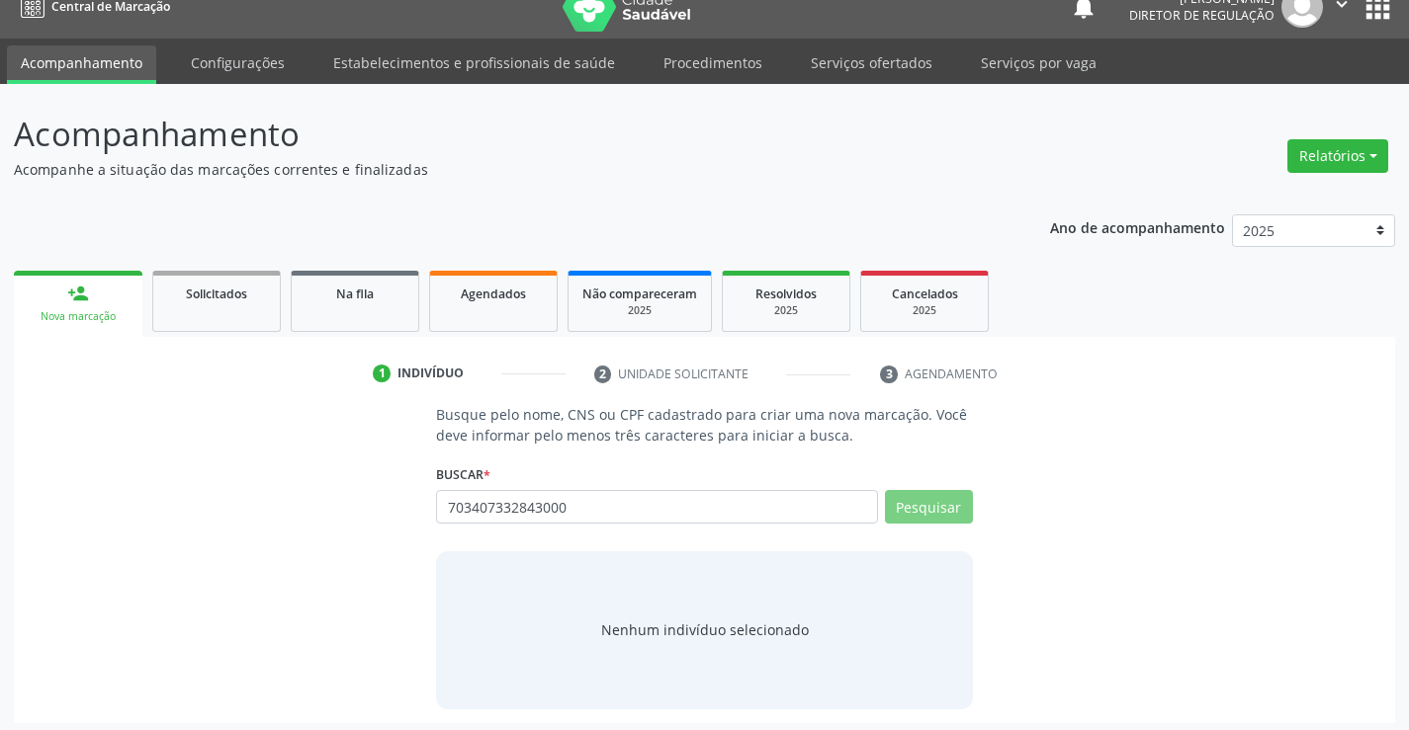
scroll to position [32, 0]
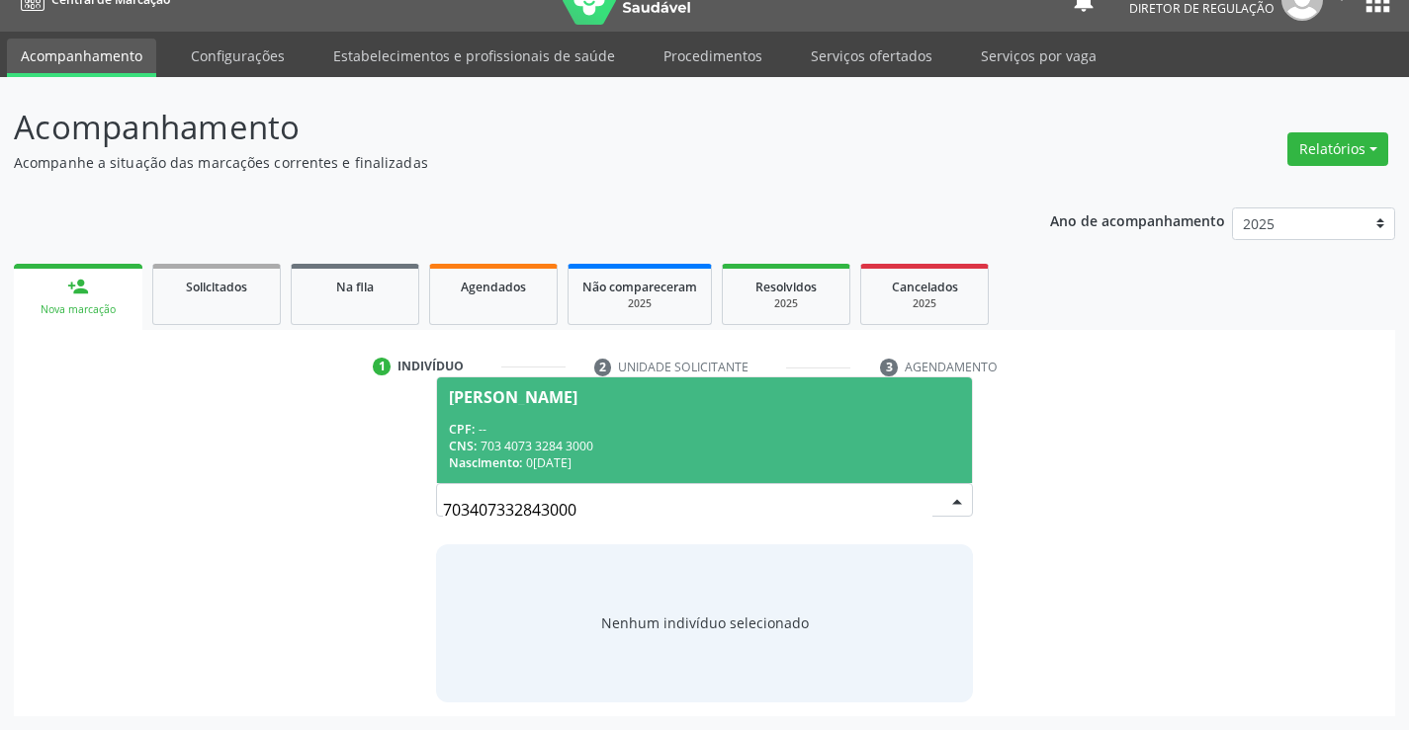
click at [796, 404] on span "Alicia Alves Liro CPF: -- CNS: 703 4073 3284 3000 Nascimento: 02/12/2023" at bounding box center [704, 431] width 534 height 106
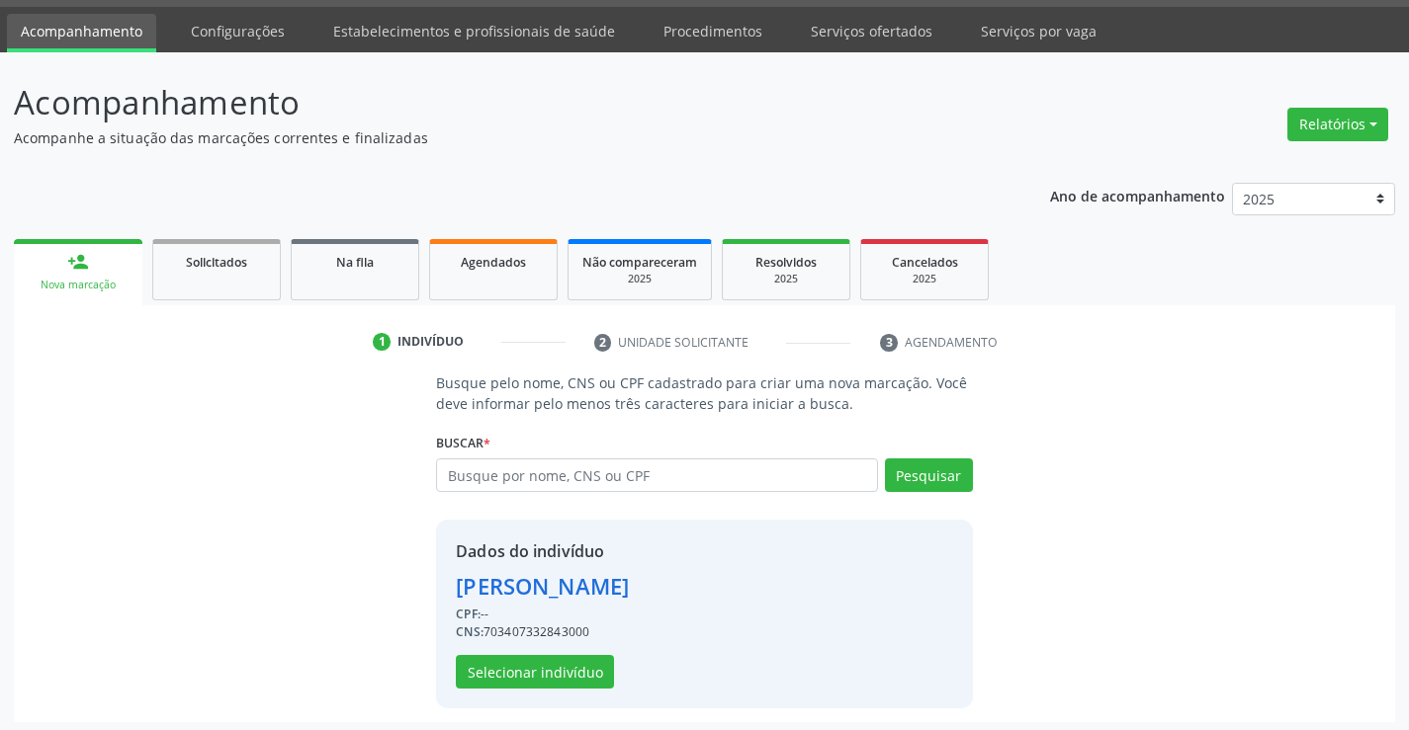
scroll to position [62, 0]
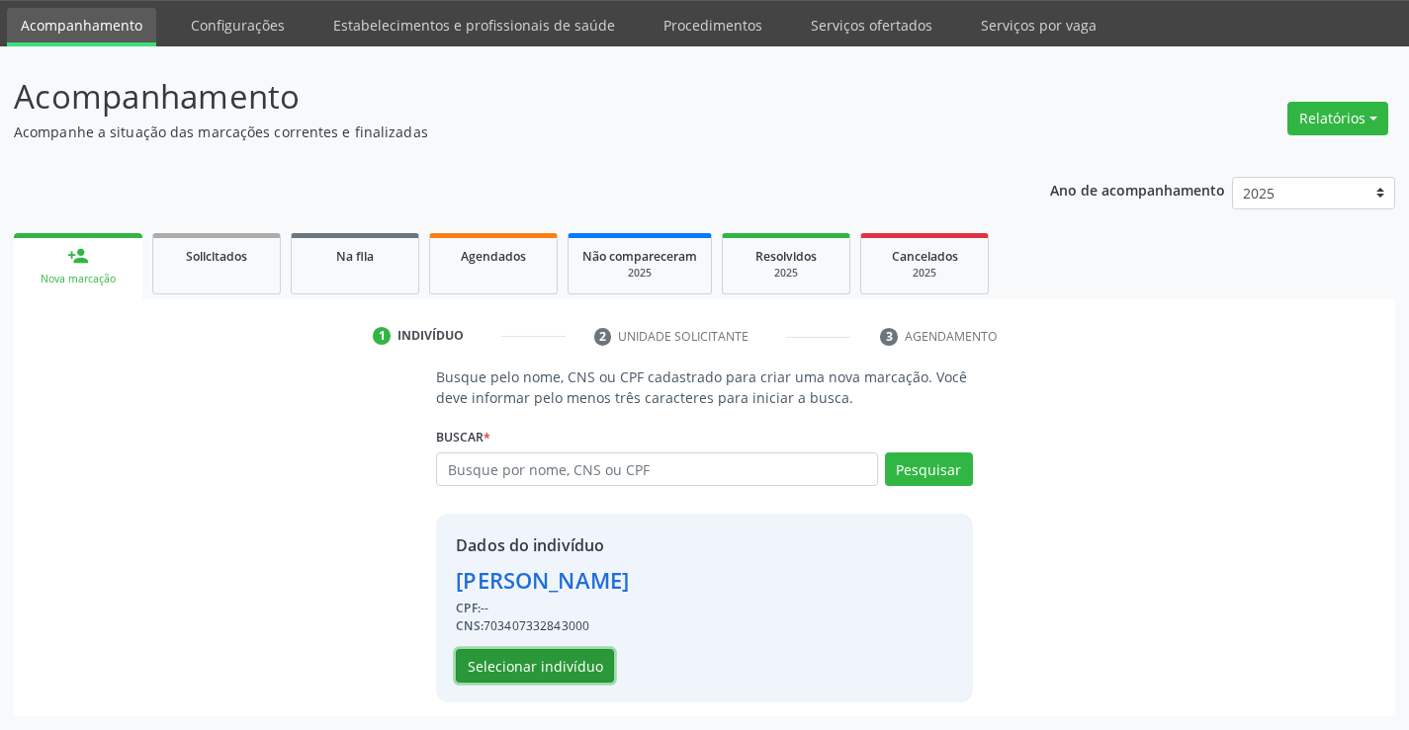
click at [553, 670] on button "Selecionar indivíduo" at bounding box center [535, 666] width 158 height 34
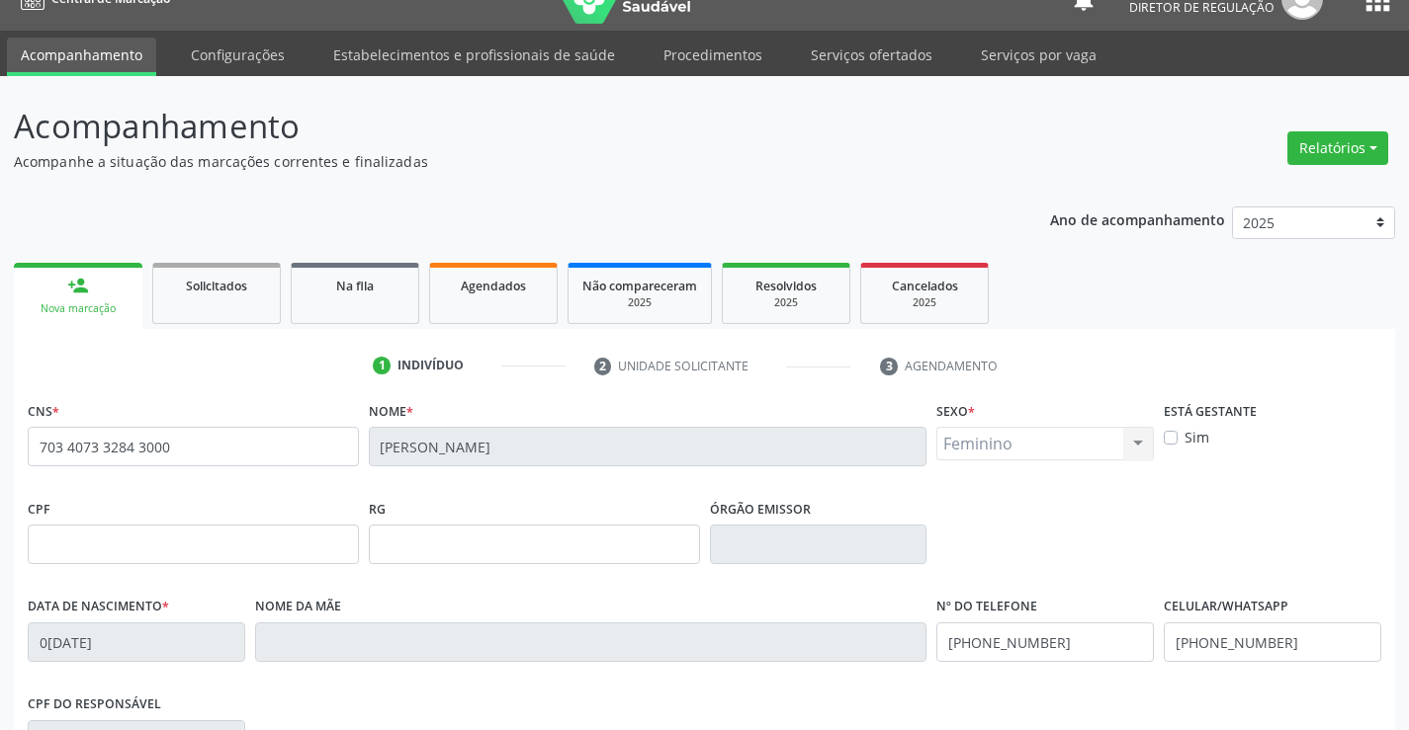
scroll to position [0, 0]
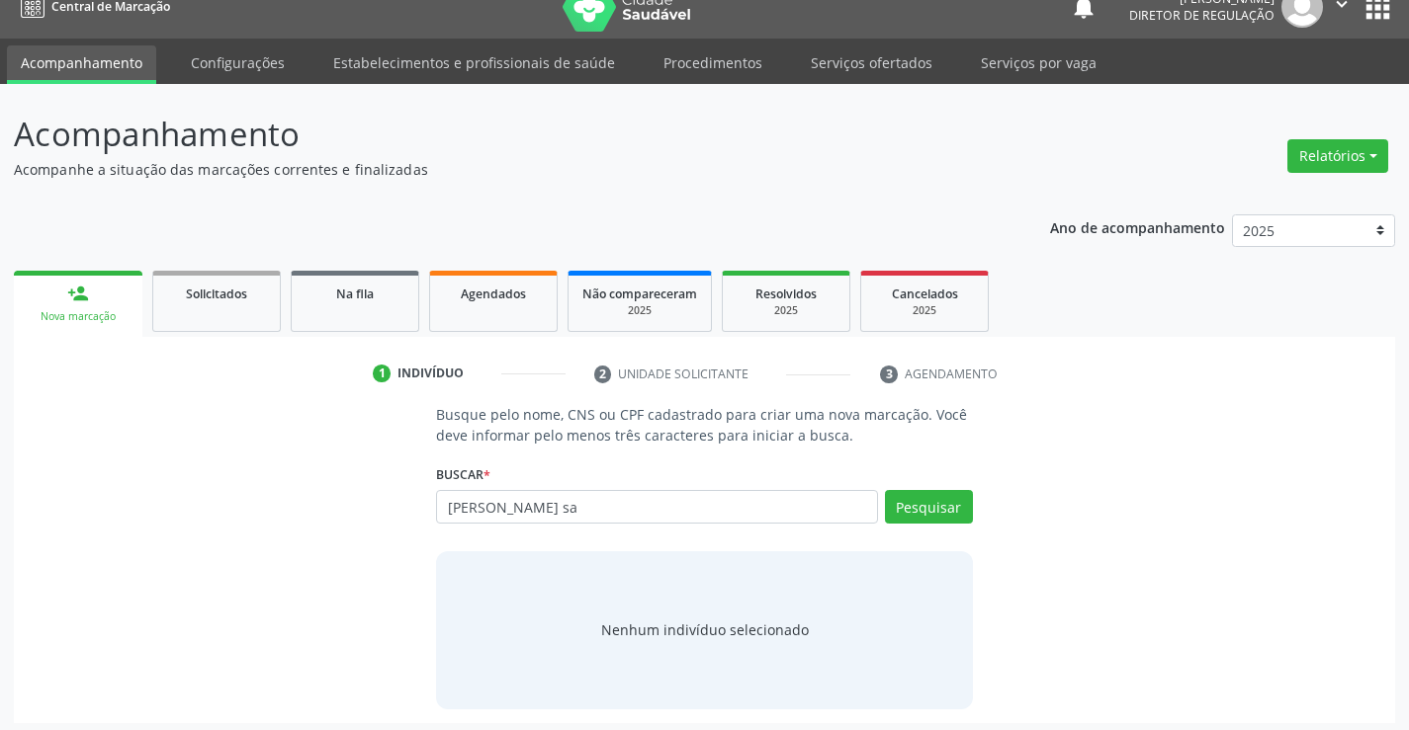
scroll to position [32, 0]
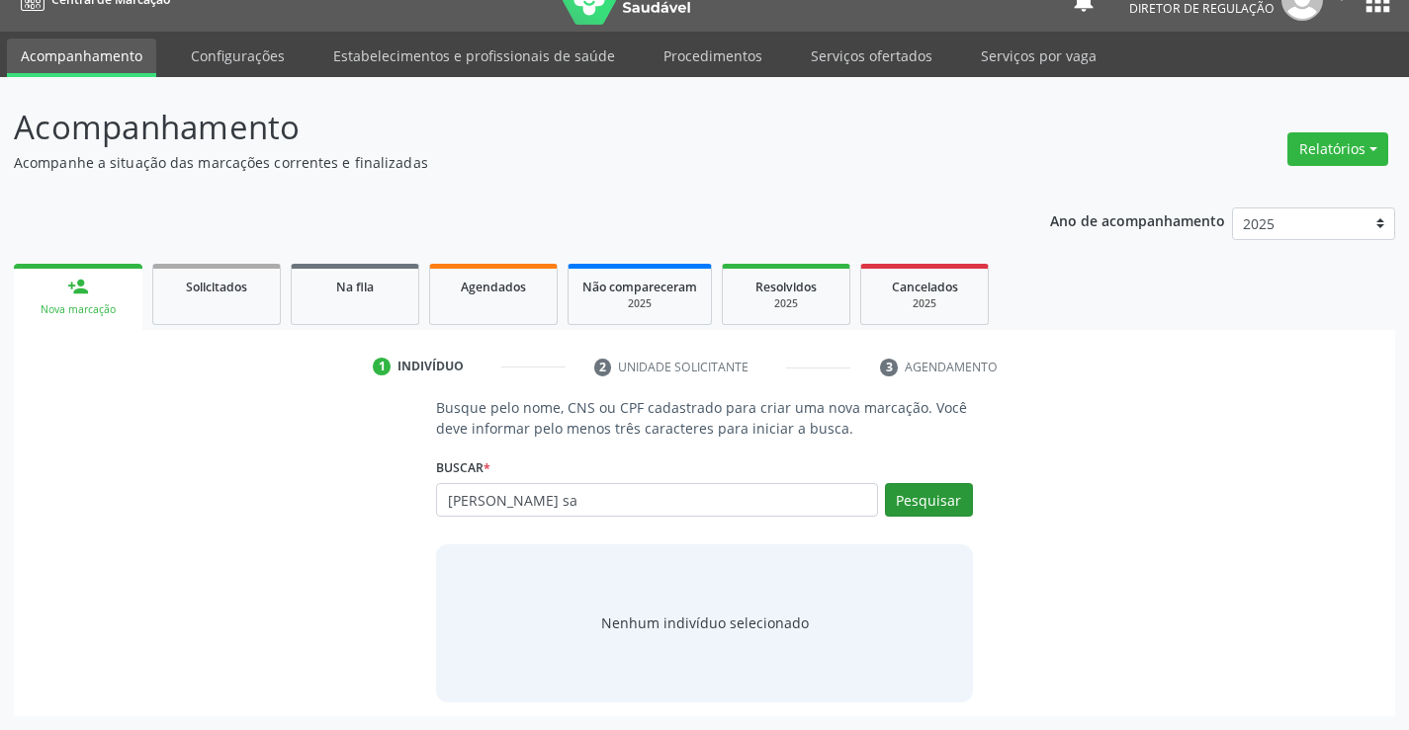
type input "ana karolainy sa"
click at [945, 500] on button "Pesquisar" at bounding box center [929, 500] width 88 height 34
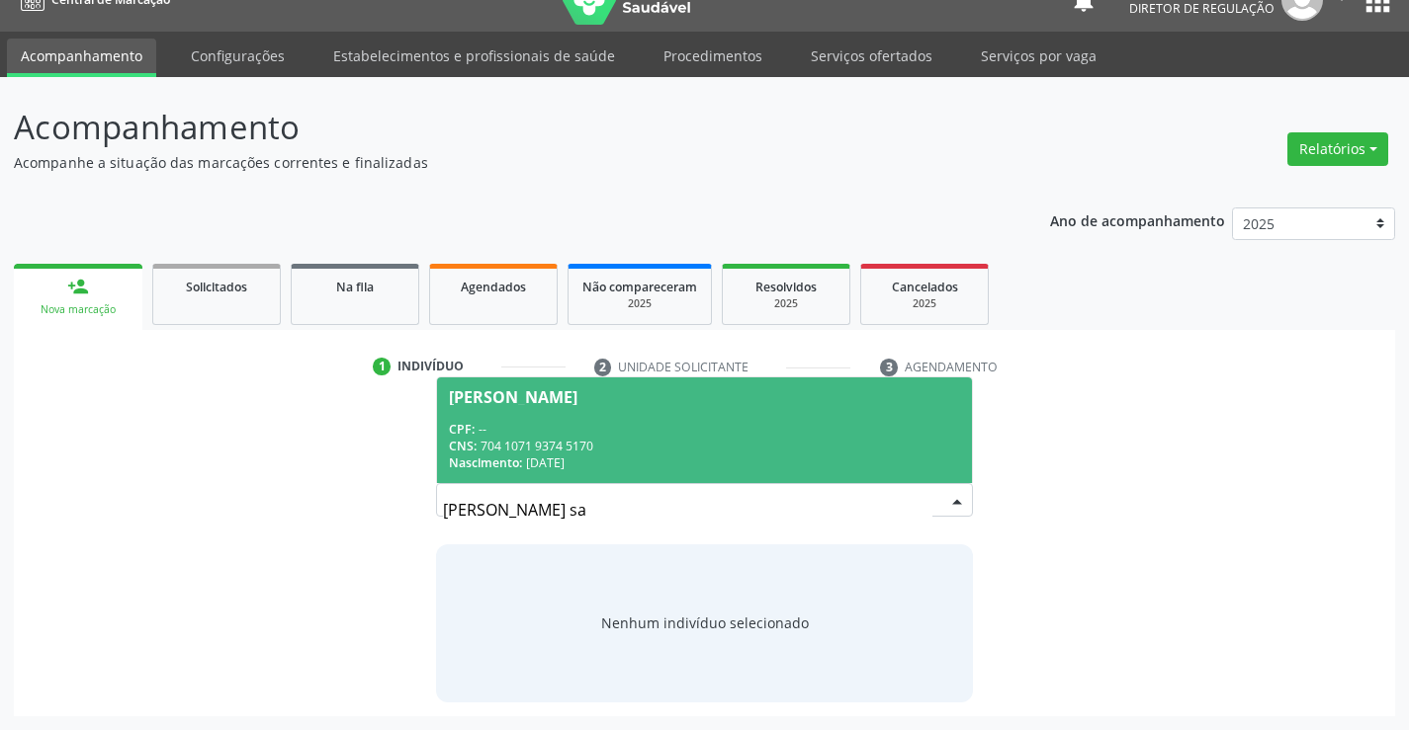
click at [591, 464] on div "Nascimento: 06/02/2001" at bounding box center [704, 463] width 510 height 17
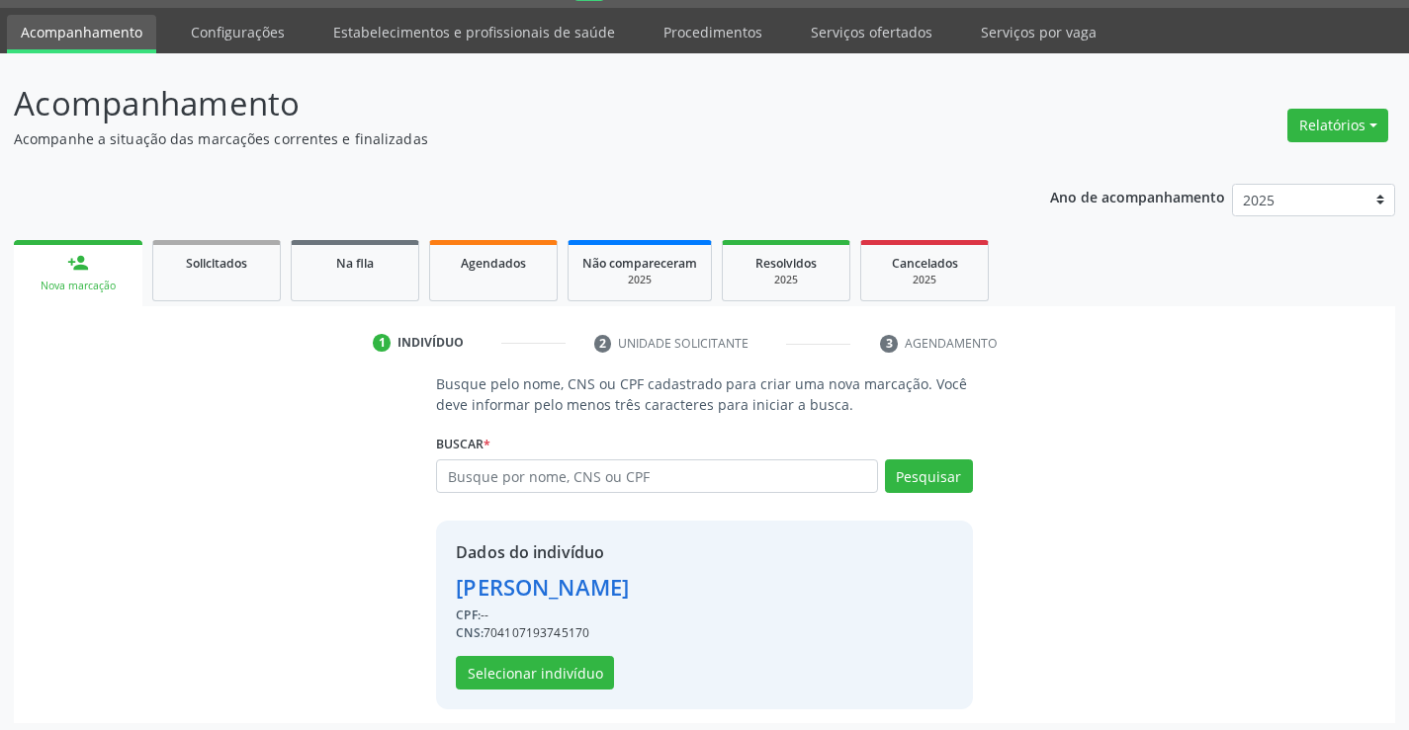
scroll to position [62, 0]
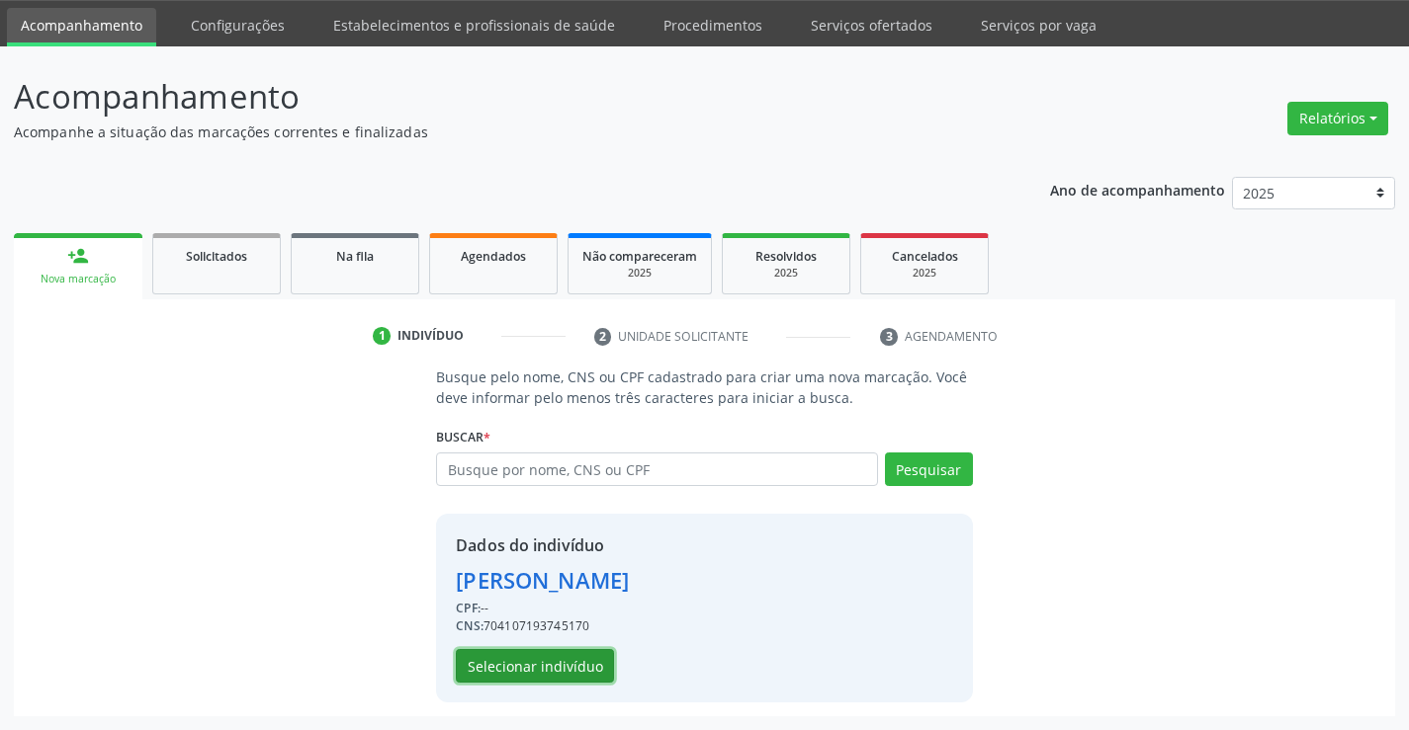
click at [515, 655] on button "Selecionar indivíduo" at bounding box center [535, 666] width 158 height 34
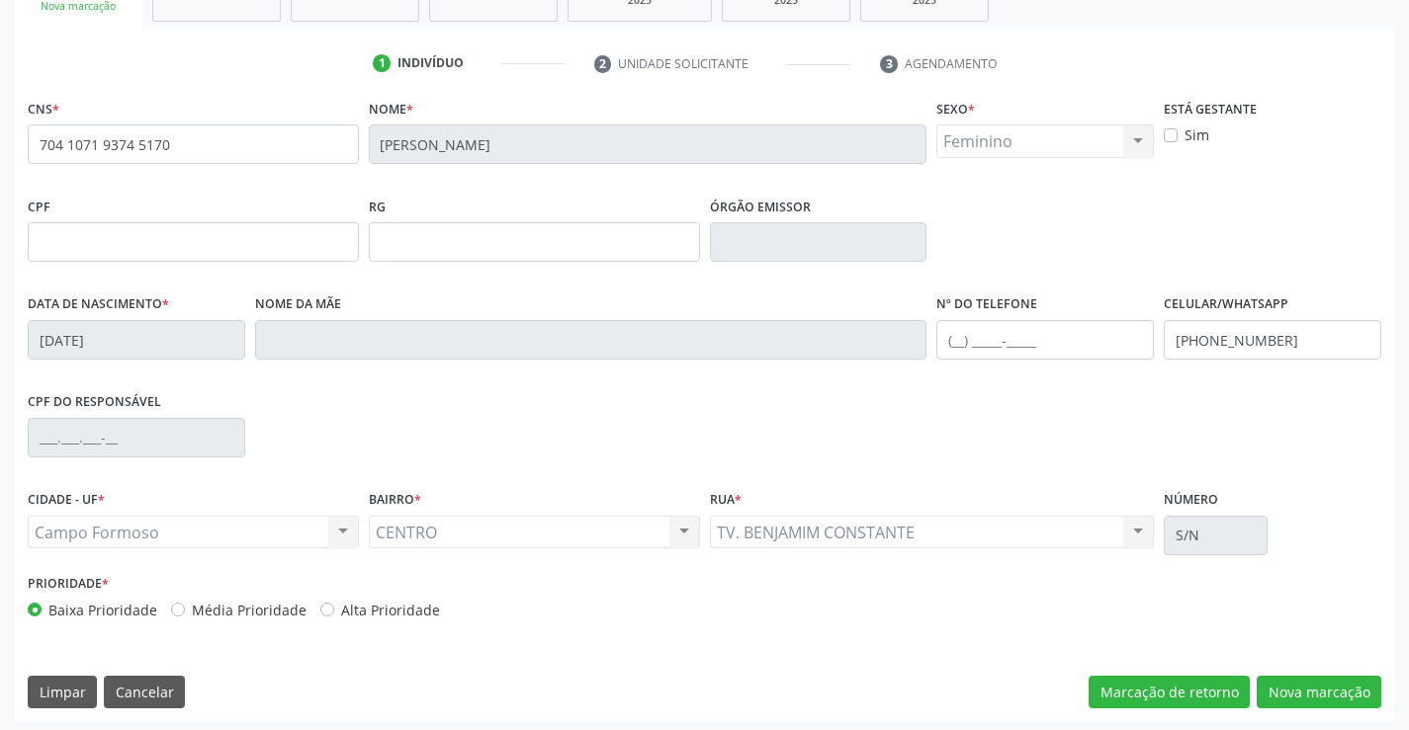
scroll to position [341, 0]
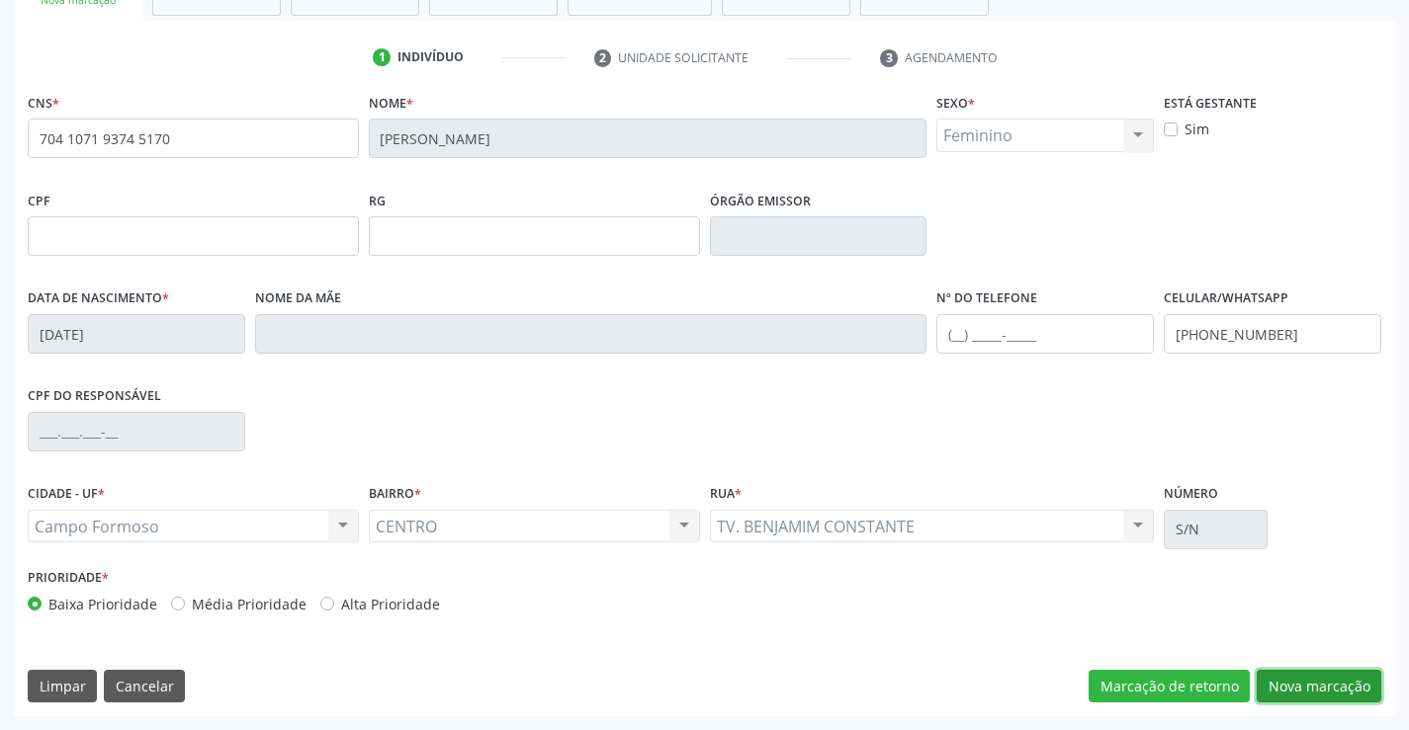
click at [1348, 698] on button "Nova marcação" at bounding box center [1318, 687] width 125 height 34
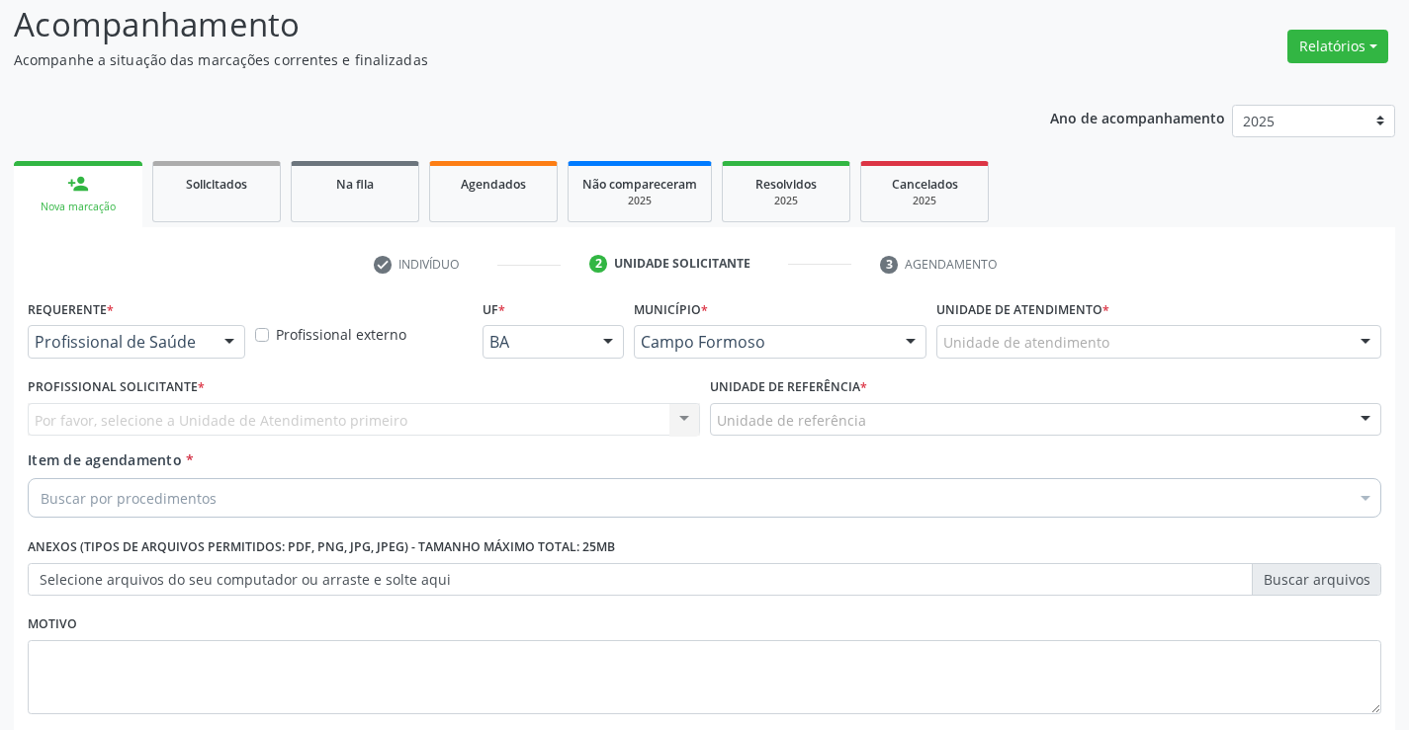
scroll to position [249, 0]
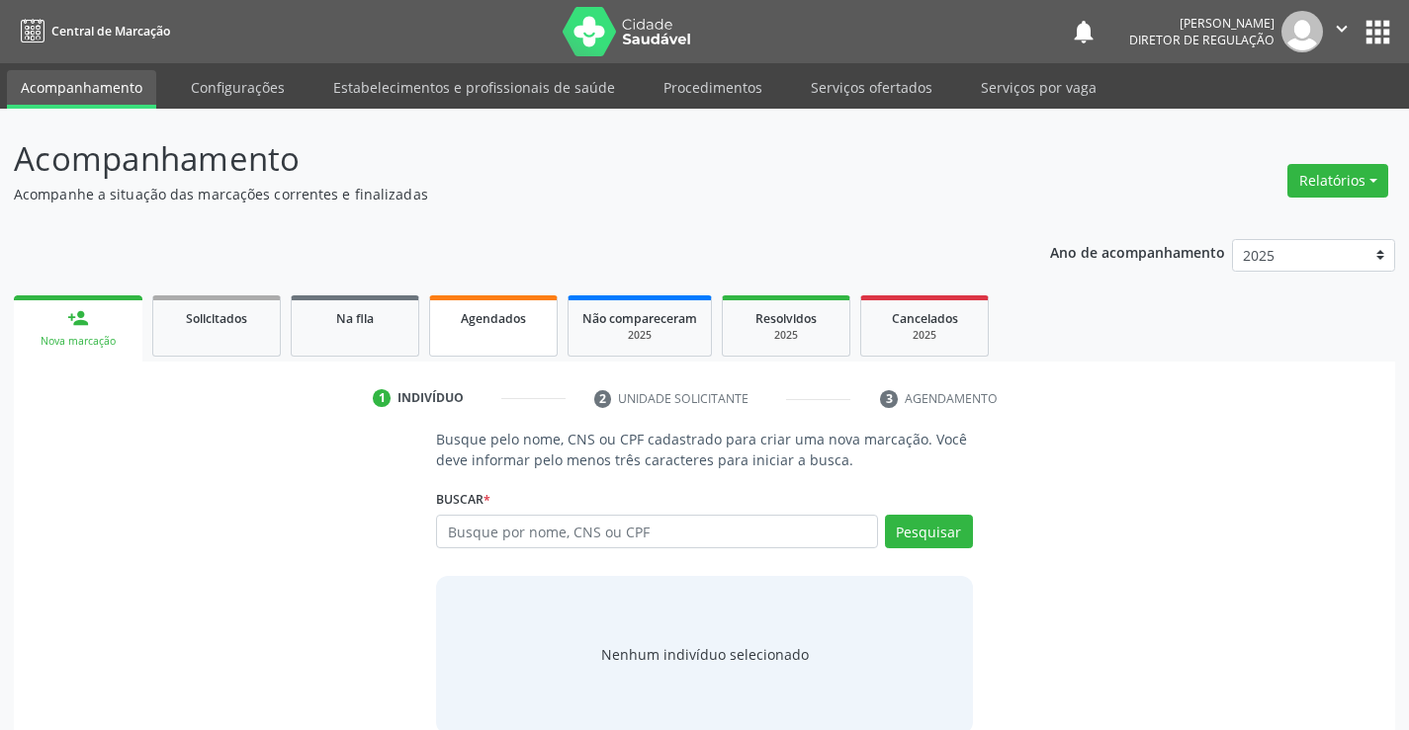
click at [484, 354] on link "Agendados" at bounding box center [493, 326] width 128 height 61
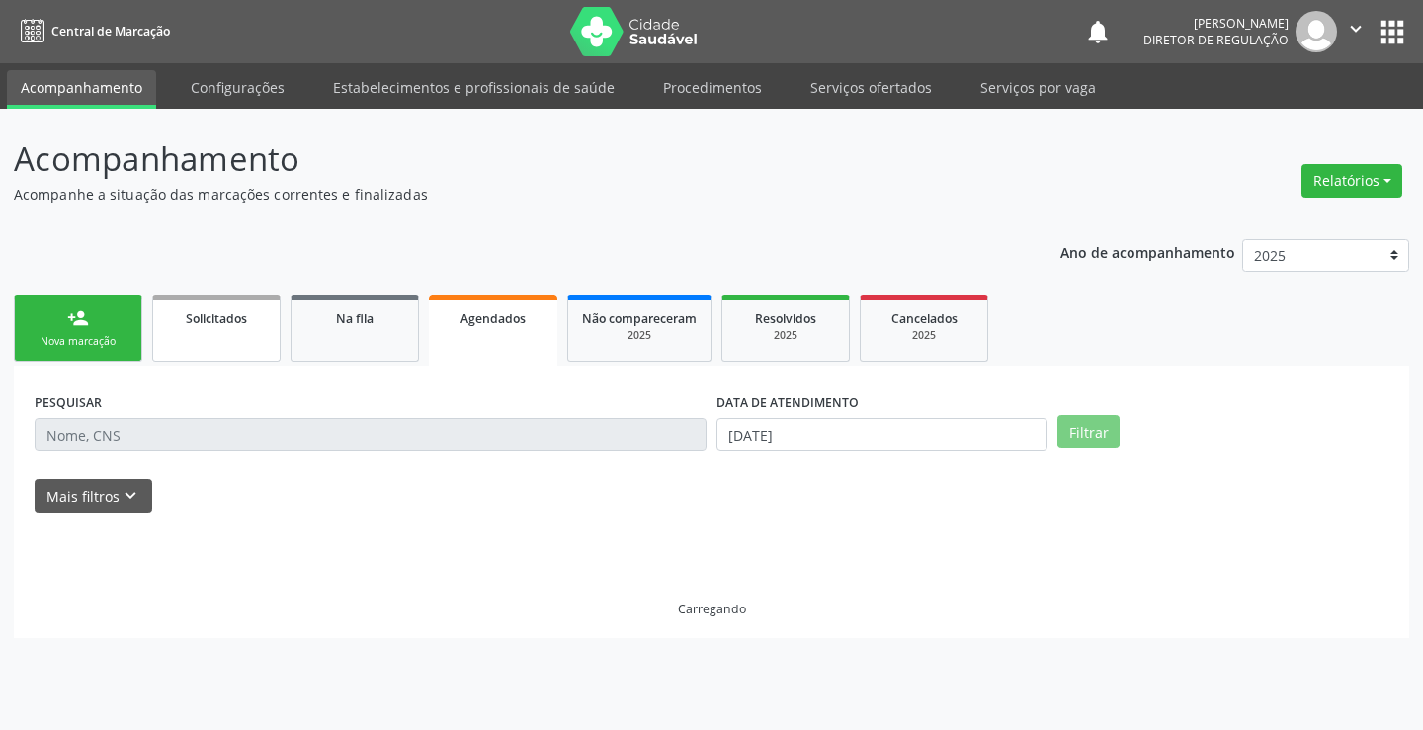
click at [209, 336] on link "Solicitados" at bounding box center [216, 329] width 128 height 66
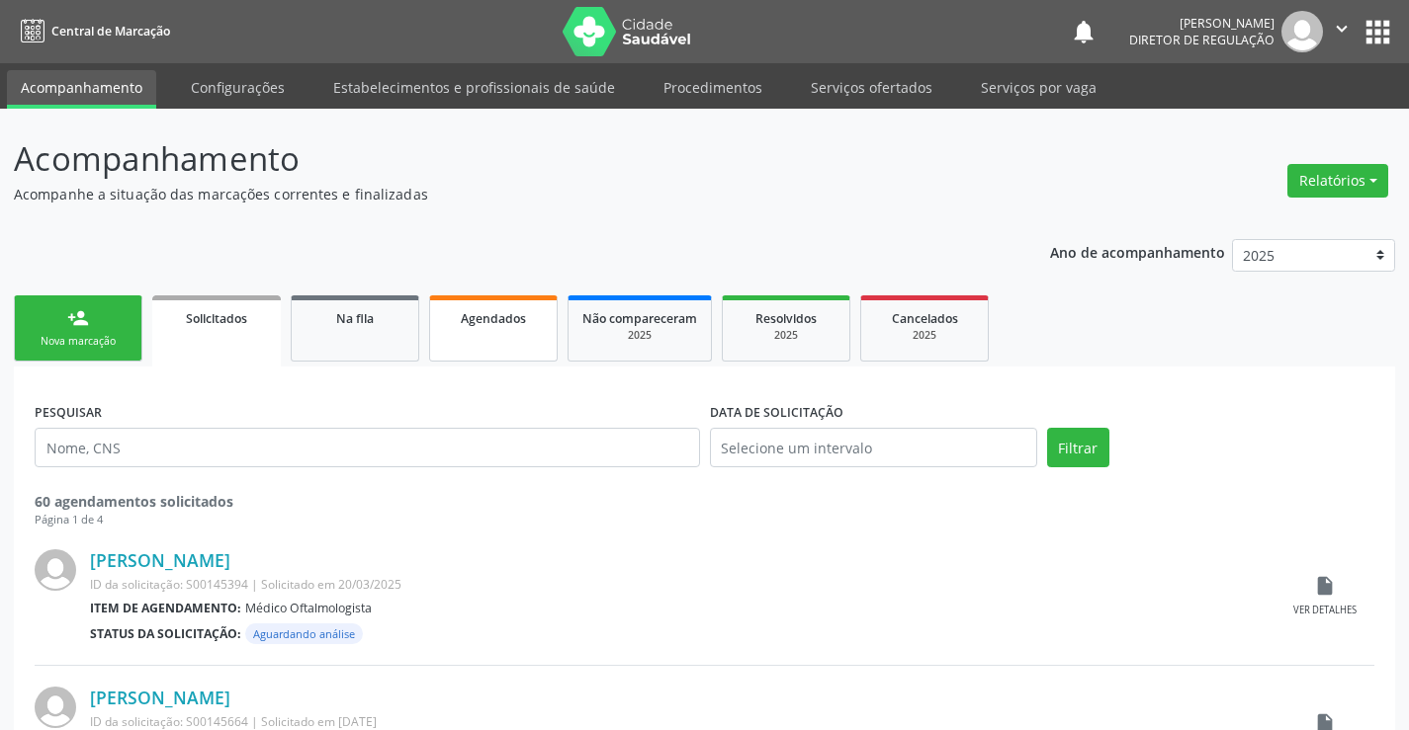
click at [491, 351] on link "Agendados" at bounding box center [493, 329] width 128 height 66
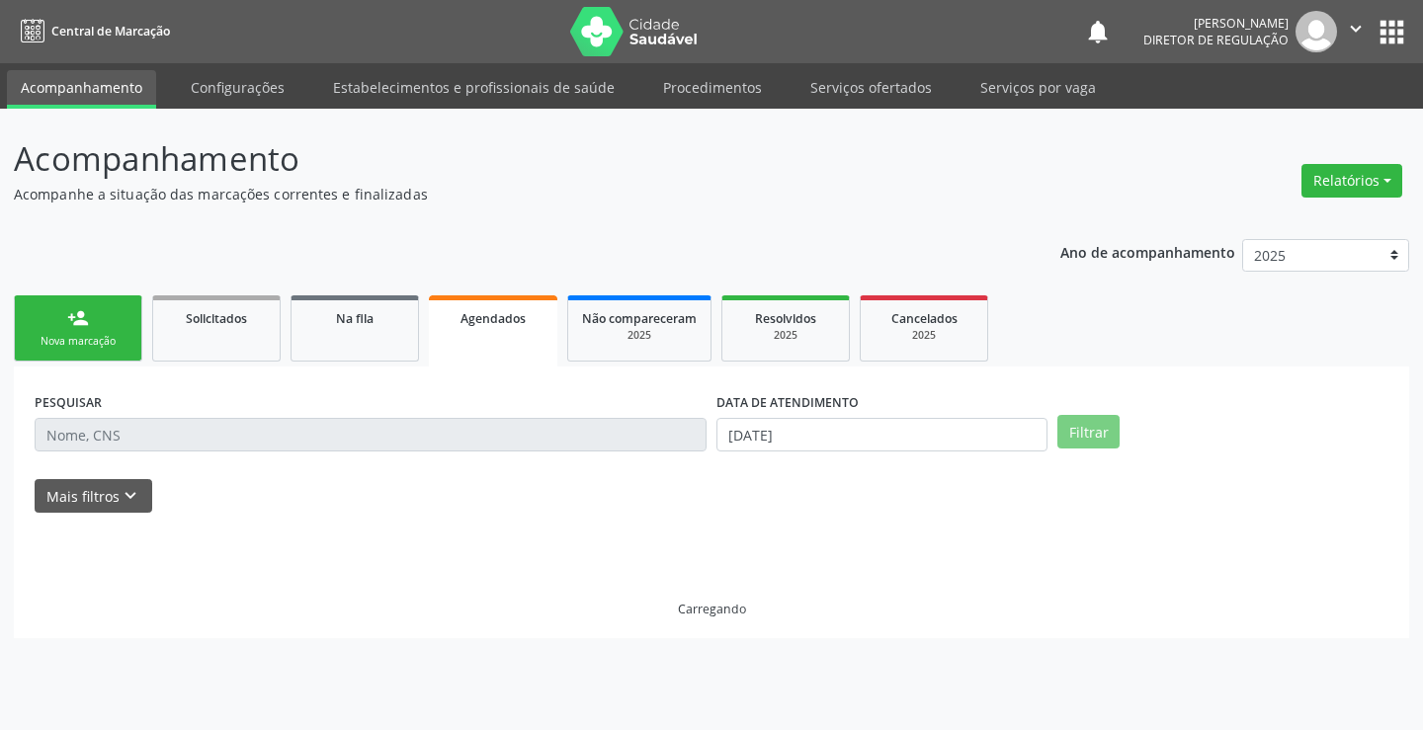
click at [158, 498] on div "Mais filtros keyboard_arrow_down" at bounding box center [712, 496] width 1364 height 35
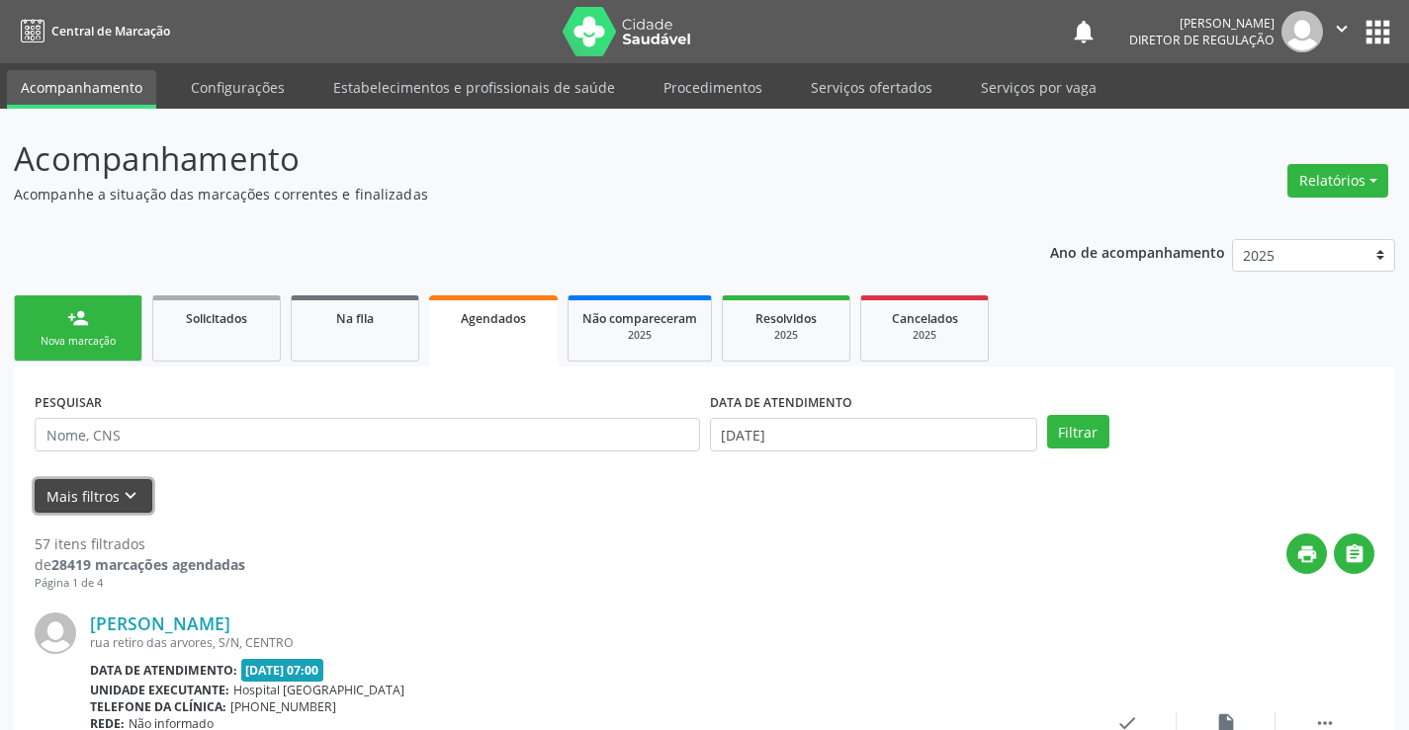
click at [99, 508] on button "Mais filtros keyboard_arrow_down" at bounding box center [94, 496] width 118 height 35
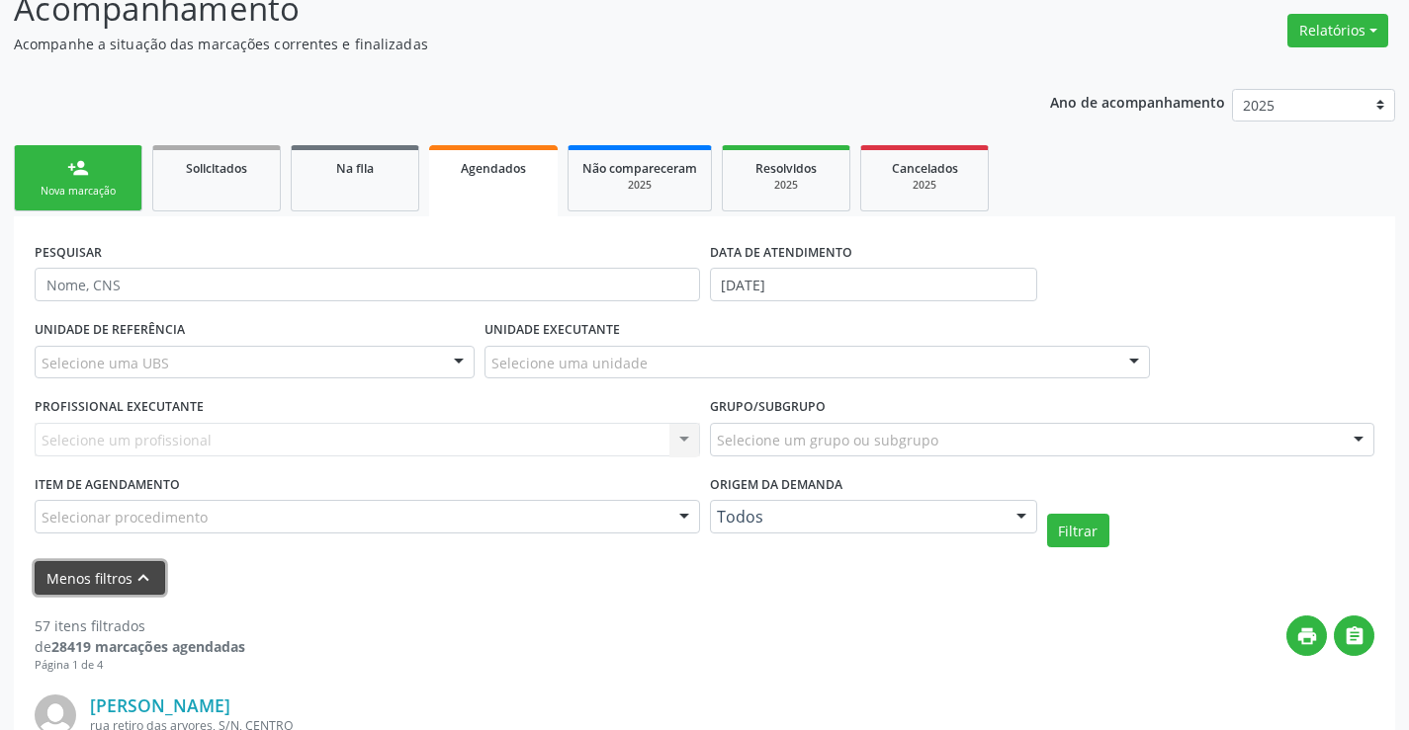
scroll to position [99, 0]
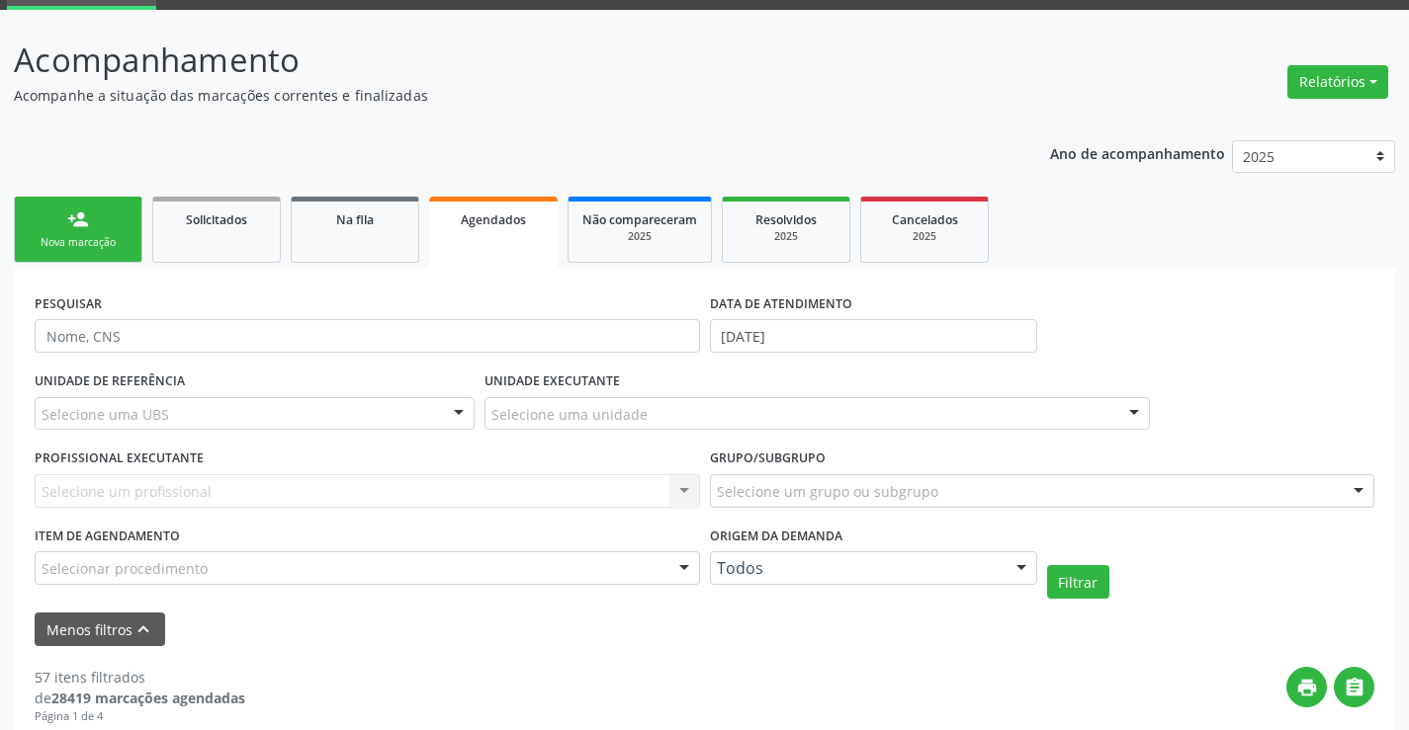
click at [740, 340] on input "[DATE]" at bounding box center [873, 336] width 327 height 34
click at [109, 213] on link "person_add Nova marcação" at bounding box center [78, 230] width 128 height 66
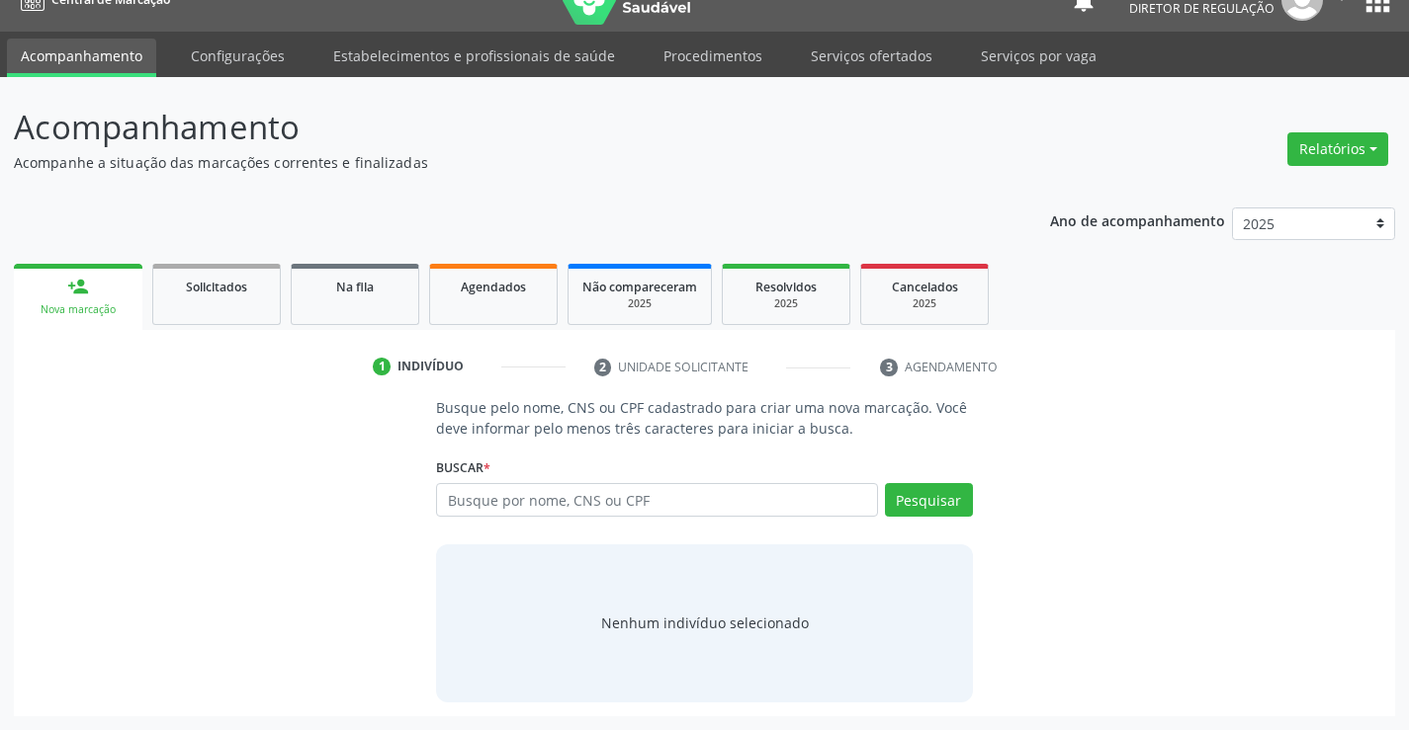
scroll to position [0, 0]
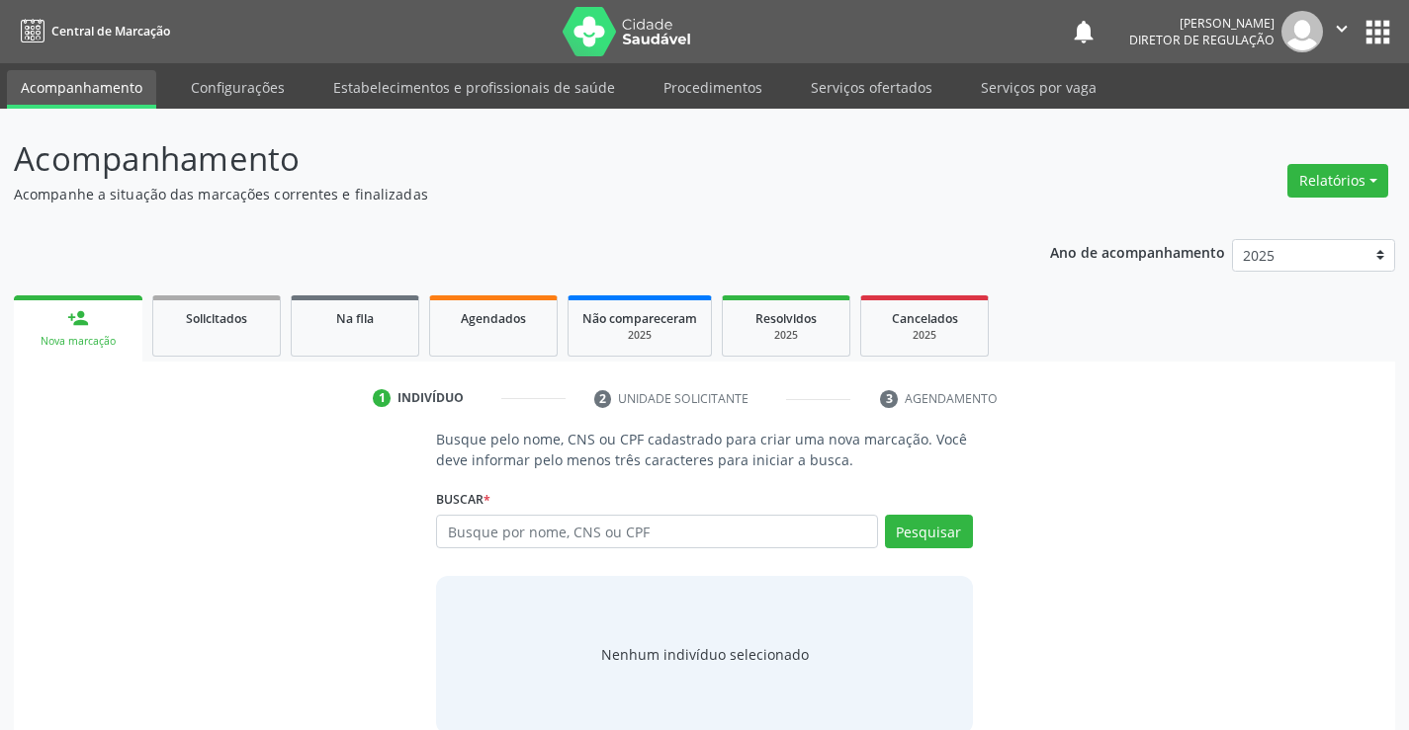
drag, startPoint x: 1338, startPoint y: 30, endPoint x: 1308, endPoint y: 50, distance: 37.0
click at [1337, 30] on icon "" at bounding box center [1341, 29] width 22 height 22
click at [1249, 128] on link "Sair" at bounding box center [1291, 121] width 136 height 28
